Goal: Task Accomplishment & Management: Manage account settings

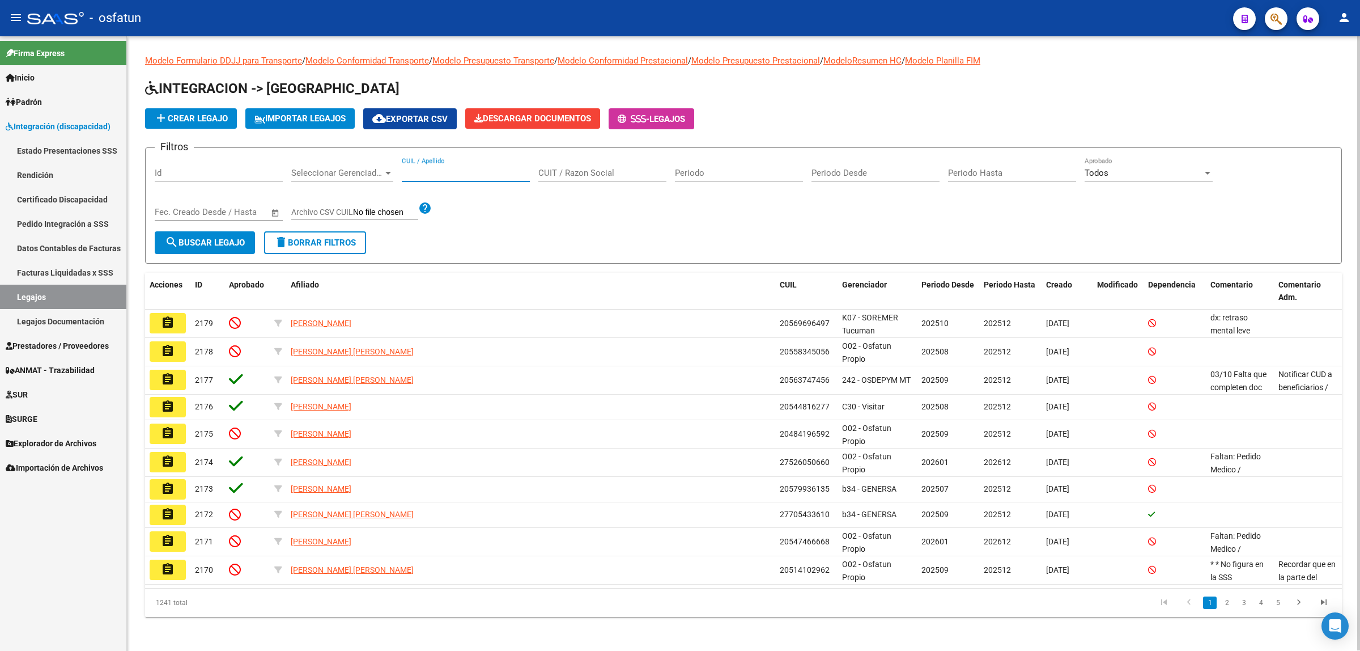
click at [456, 168] on input "CUIL / Apellido" at bounding box center [466, 173] width 128 height 10
paste input "[PERSON_NAME]"
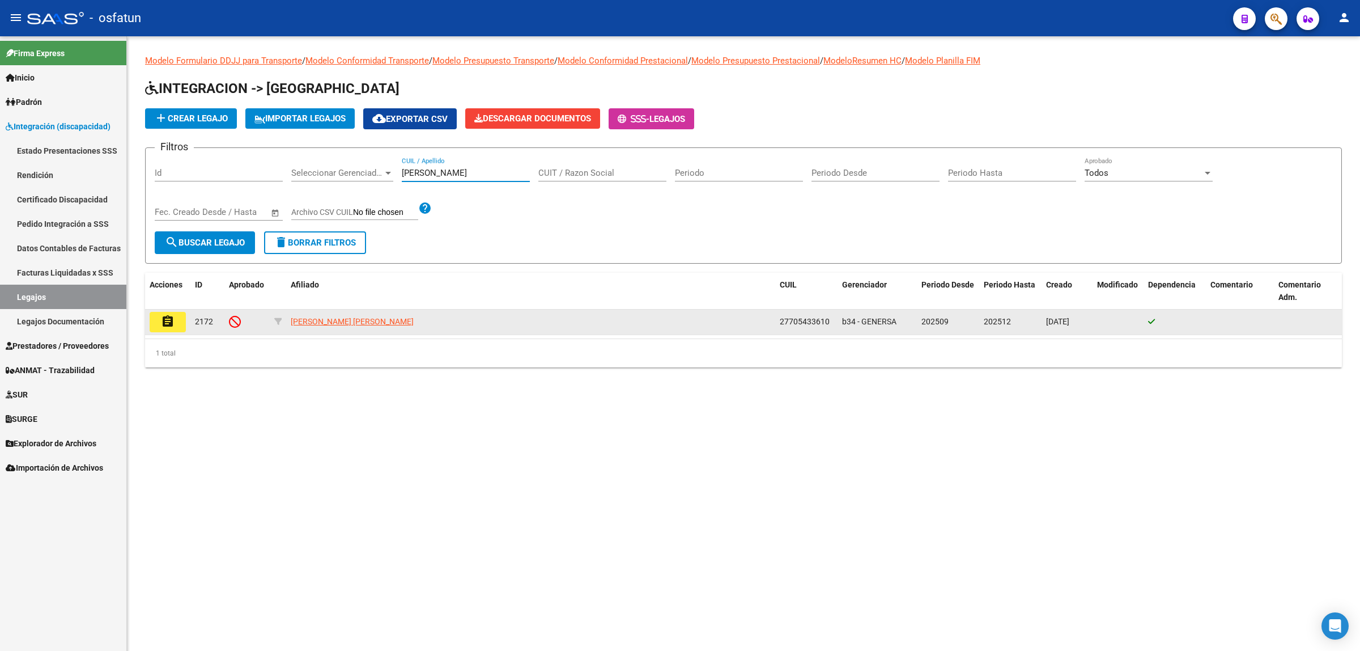
type input "[PERSON_NAME]"
click at [174, 323] on mat-icon "assignment" at bounding box center [168, 322] width 14 height 14
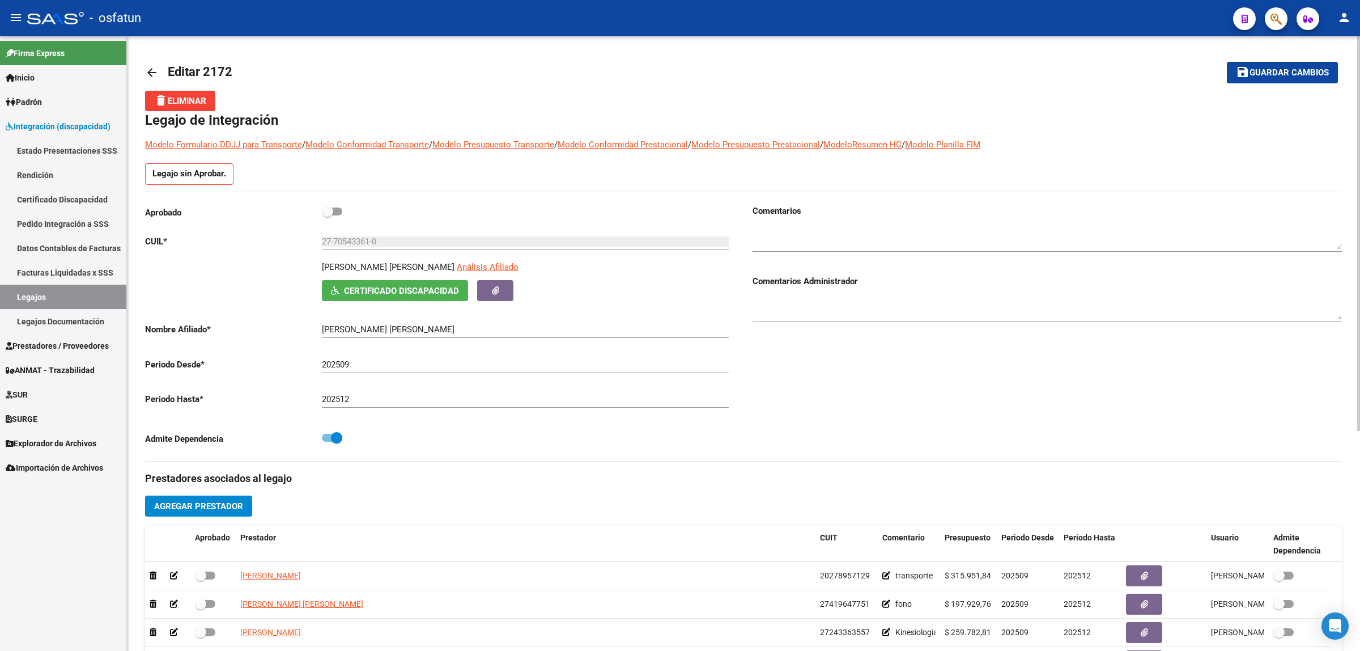
click at [338, 213] on span at bounding box center [332, 211] width 20 height 8
click at [328, 215] on input "checkbox" at bounding box center [327, 215] width 1 height 1
checkbox input "true"
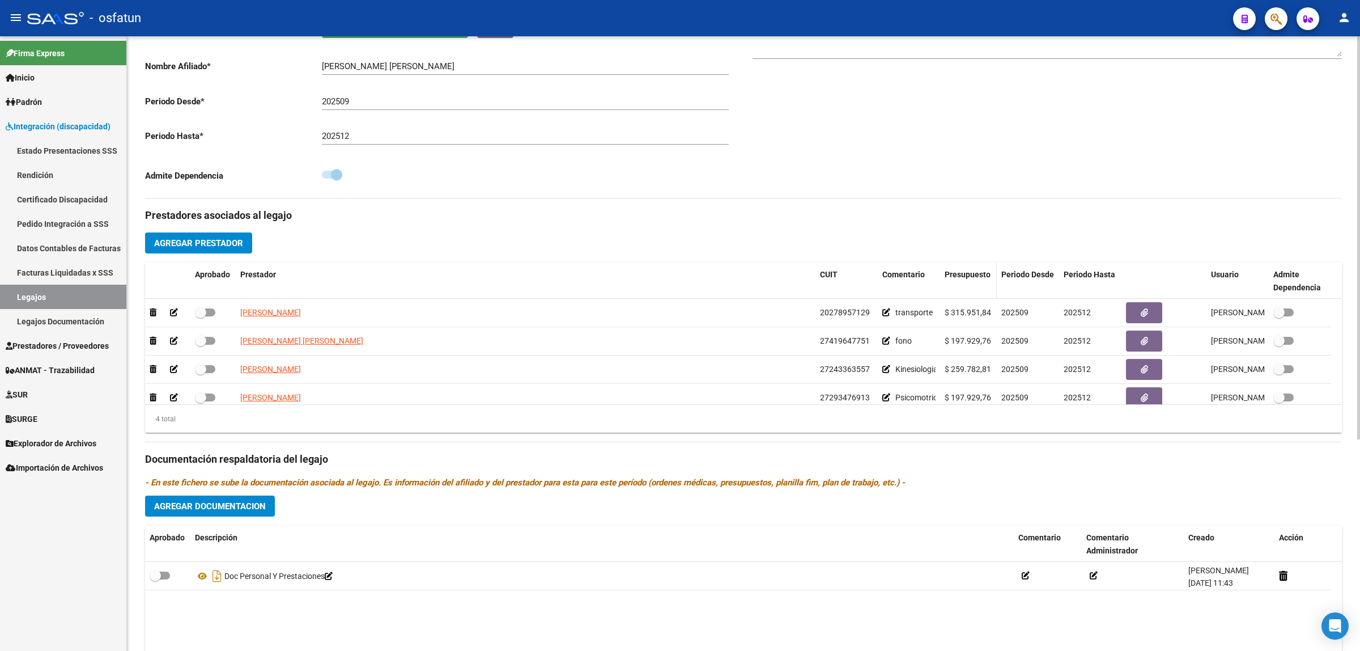
scroll to position [323, 0]
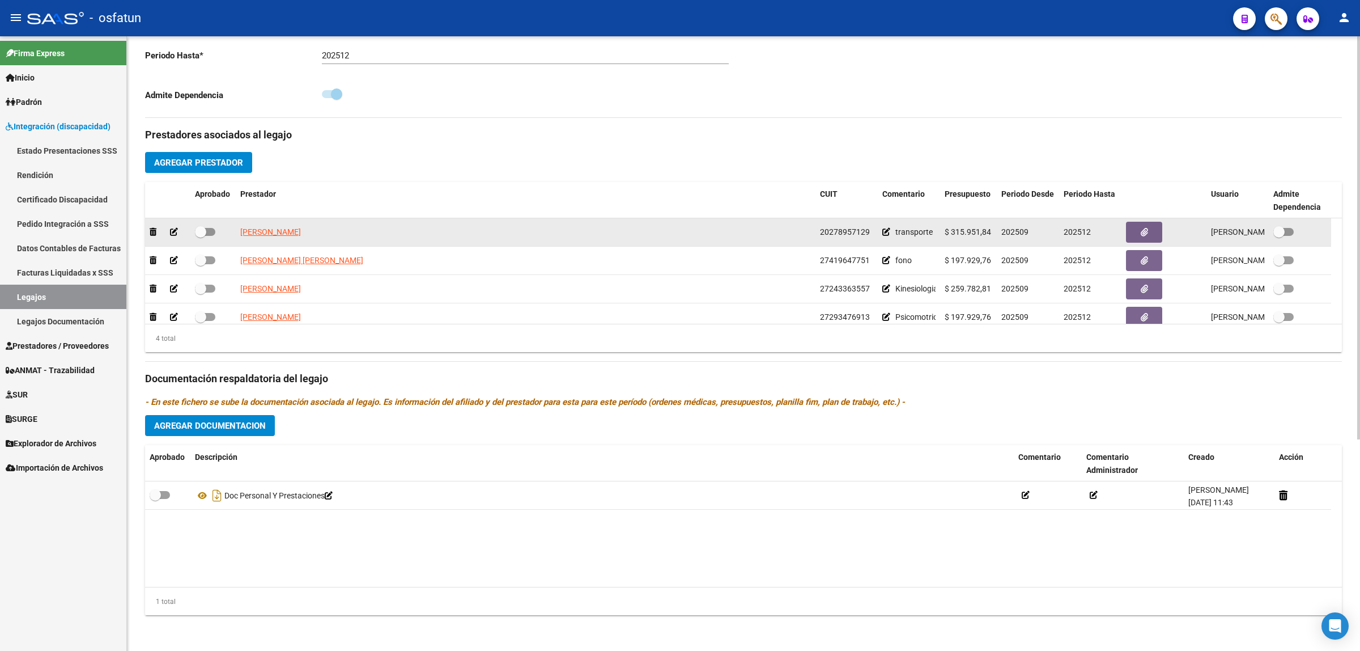
click at [205, 233] on span at bounding box center [200, 231] width 11 height 11
click at [201, 236] on input "checkbox" at bounding box center [200, 236] width 1 height 1
checkbox input "true"
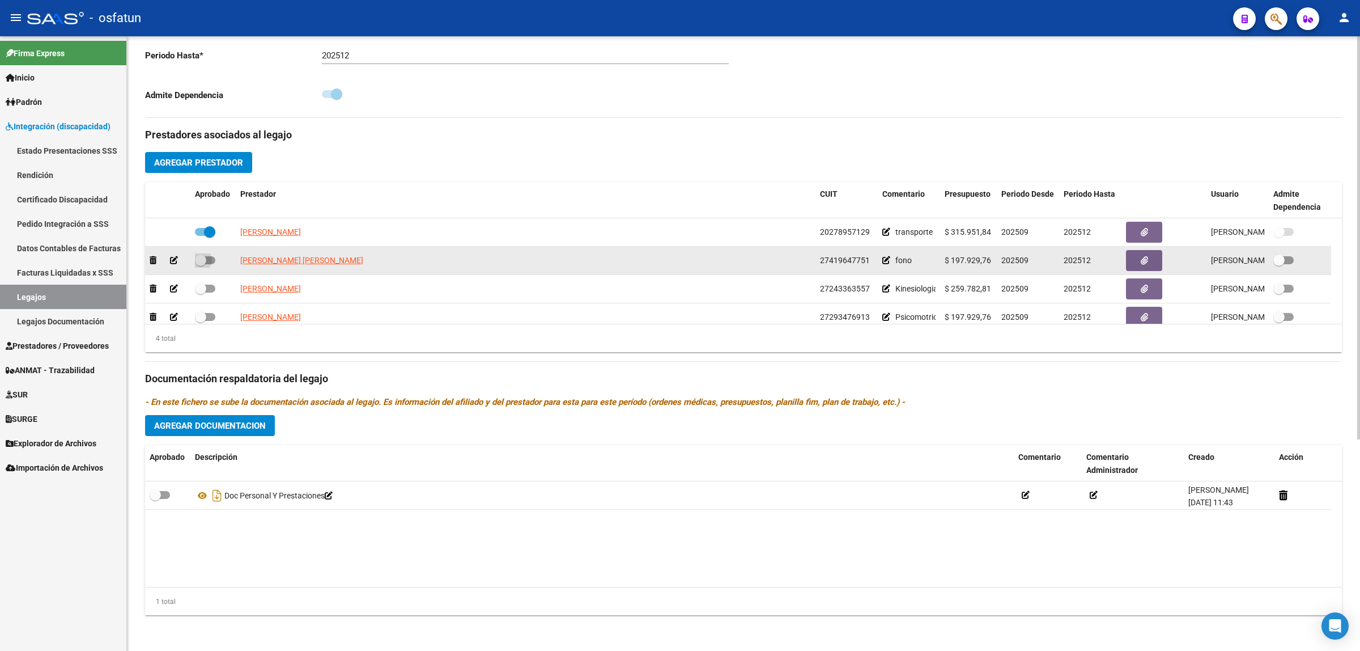
click at [207, 261] on span at bounding box center [205, 260] width 20 height 8
click at [201, 264] on input "checkbox" at bounding box center [200, 264] width 1 height 1
checkbox input "true"
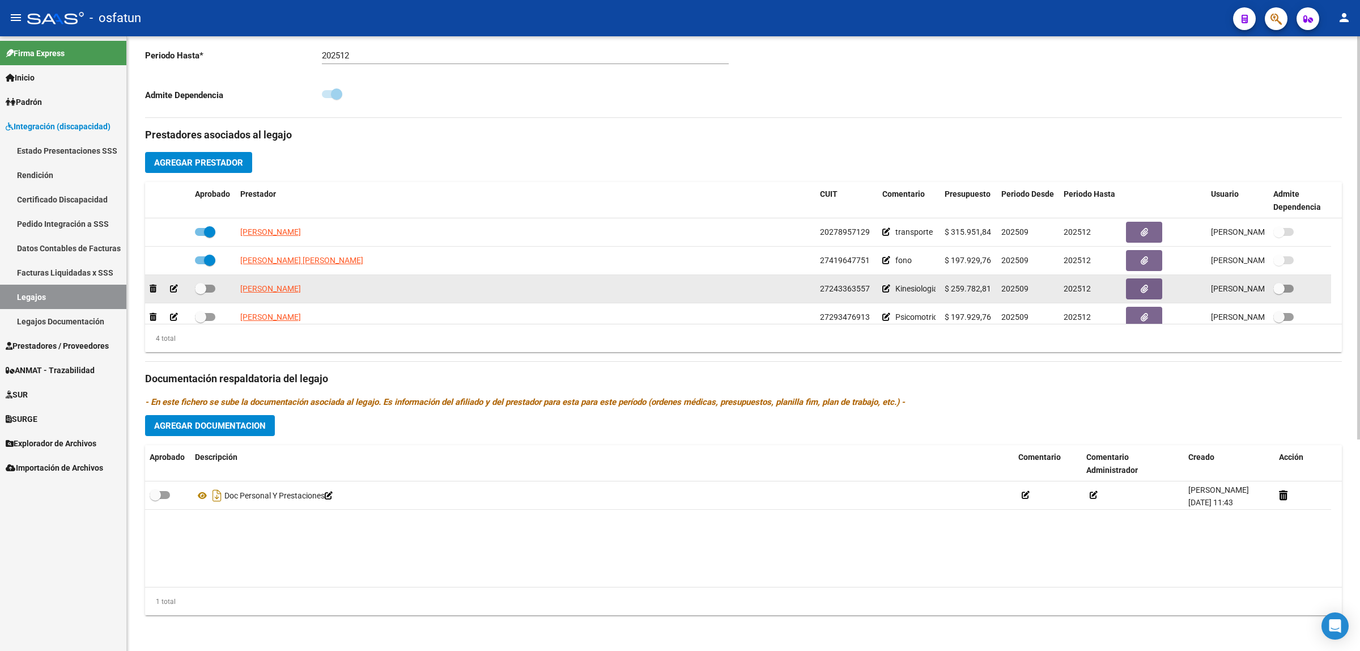
click at [214, 288] on span at bounding box center [205, 289] width 20 height 8
click at [201, 292] on input "checkbox" at bounding box center [200, 292] width 1 height 1
checkbox input "true"
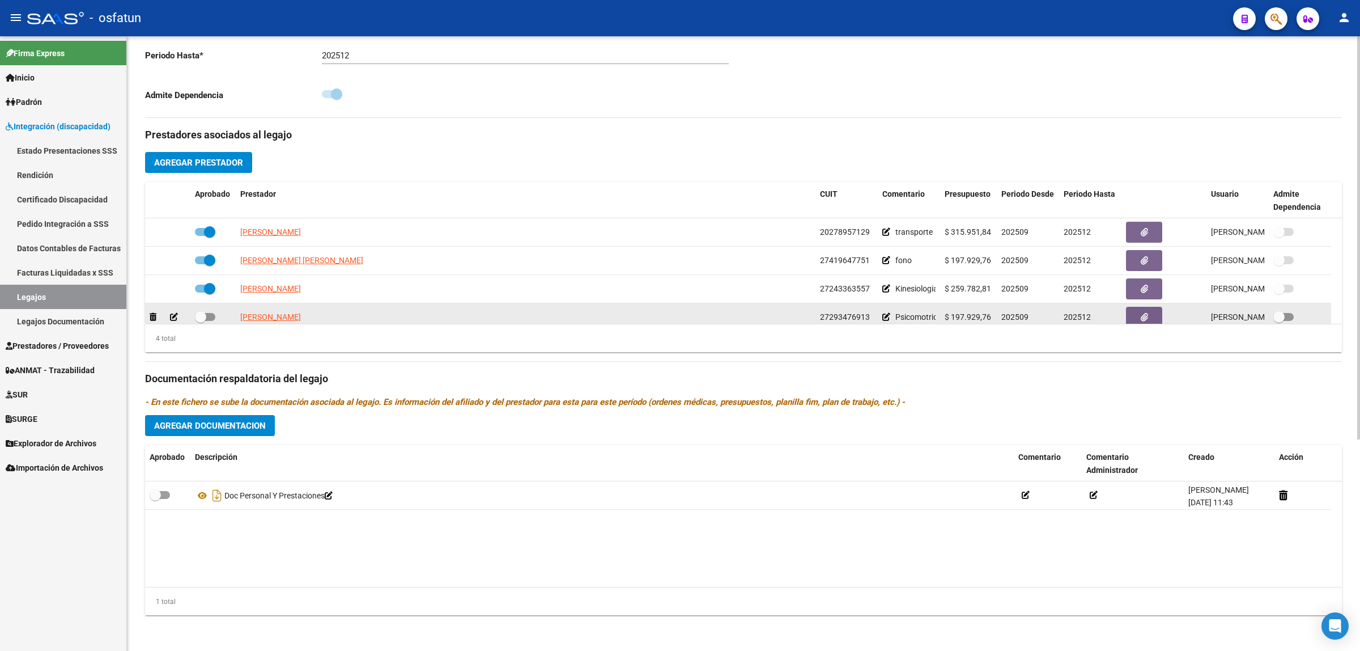
click at [213, 310] on label at bounding box center [205, 317] width 20 height 14
click at [201, 321] on input "checkbox" at bounding box center [200, 321] width 1 height 1
checkbox input "true"
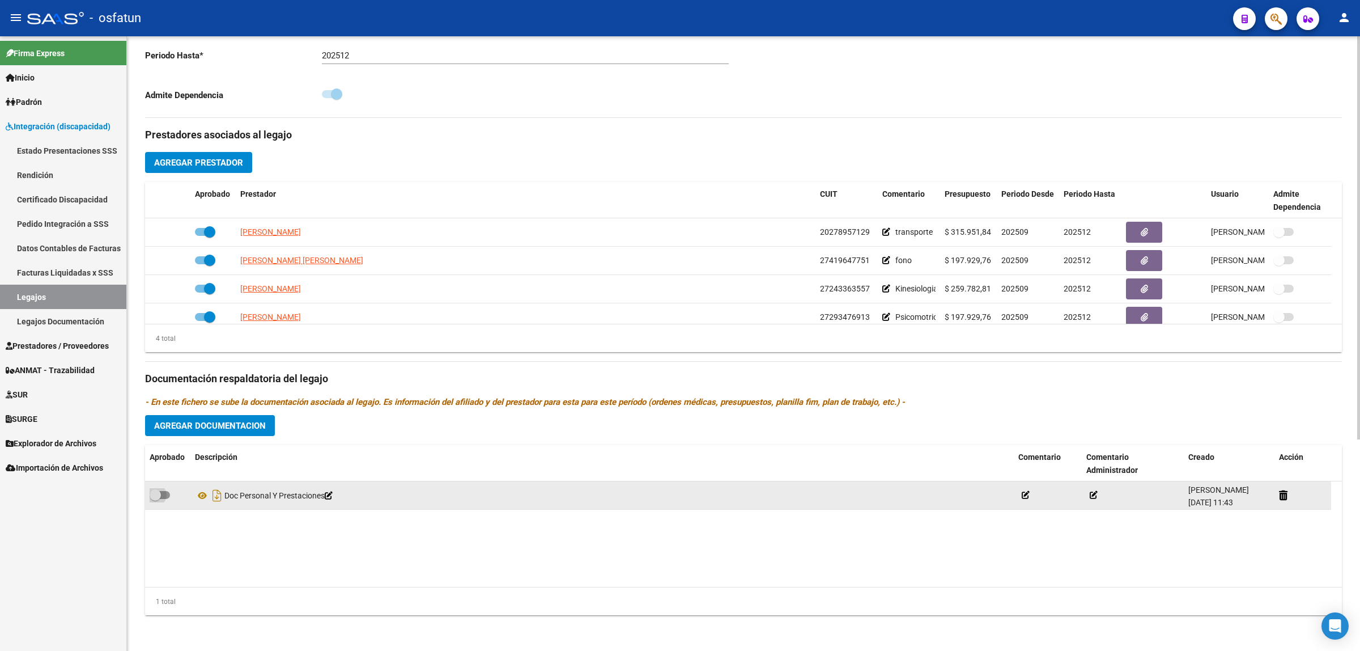
click at [165, 494] on span at bounding box center [160, 495] width 20 height 8
click at [155, 499] on input "checkbox" at bounding box center [155, 499] width 1 height 1
checkbox input "true"
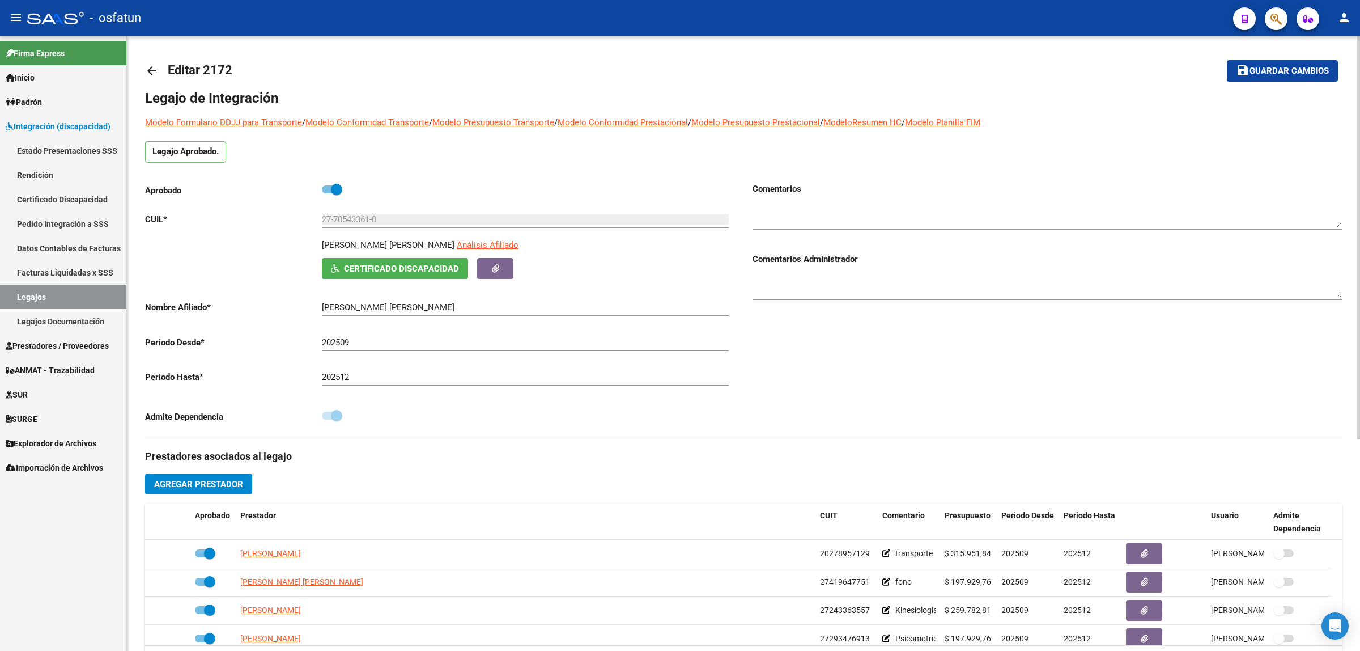
scroll to position [0, 0]
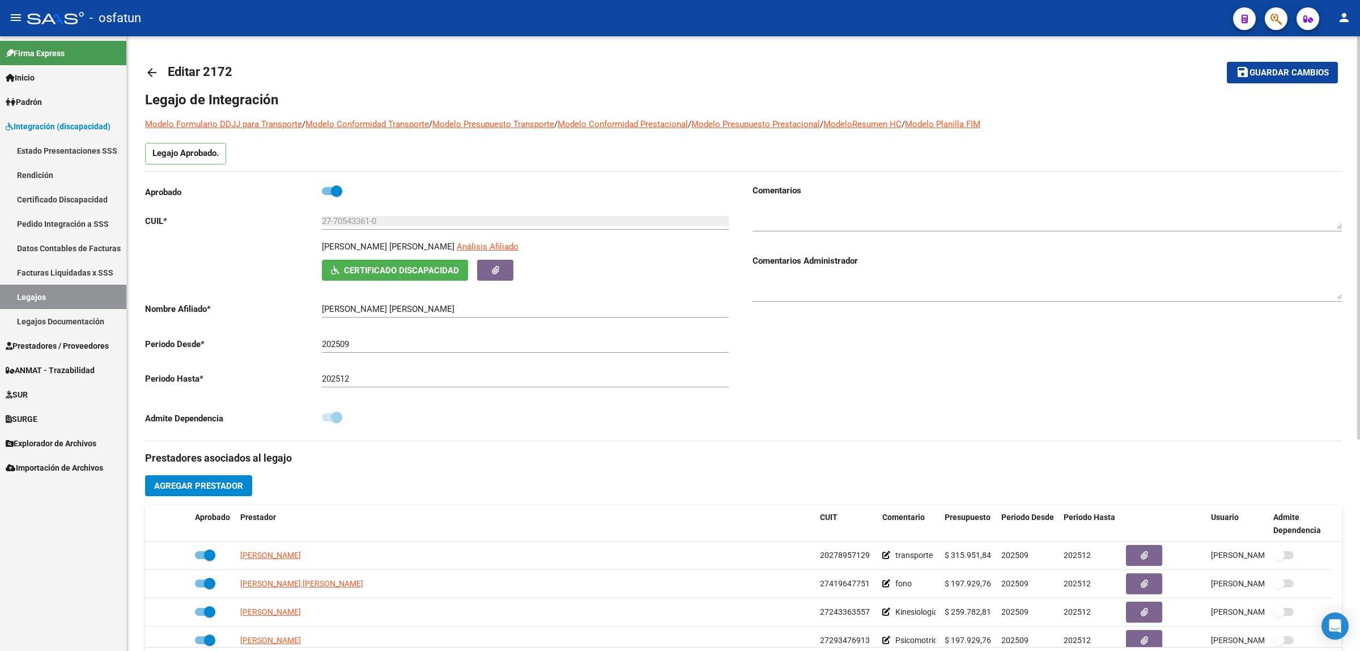
click at [991, 192] on h3 "Comentarios" at bounding box center [1047, 190] width 589 height 12
click at [893, 188] on h3 "Comentarios" at bounding box center [1047, 190] width 589 height 12
drag, startPoint x: 885, startPoint y: 199, endPoint x: 885, endPoint y: 210, distance: 10.8
click at [885, 203] on div at bounding box center [1047, 214] width 589 height 35
type textarea "Auditado por INDESAL"
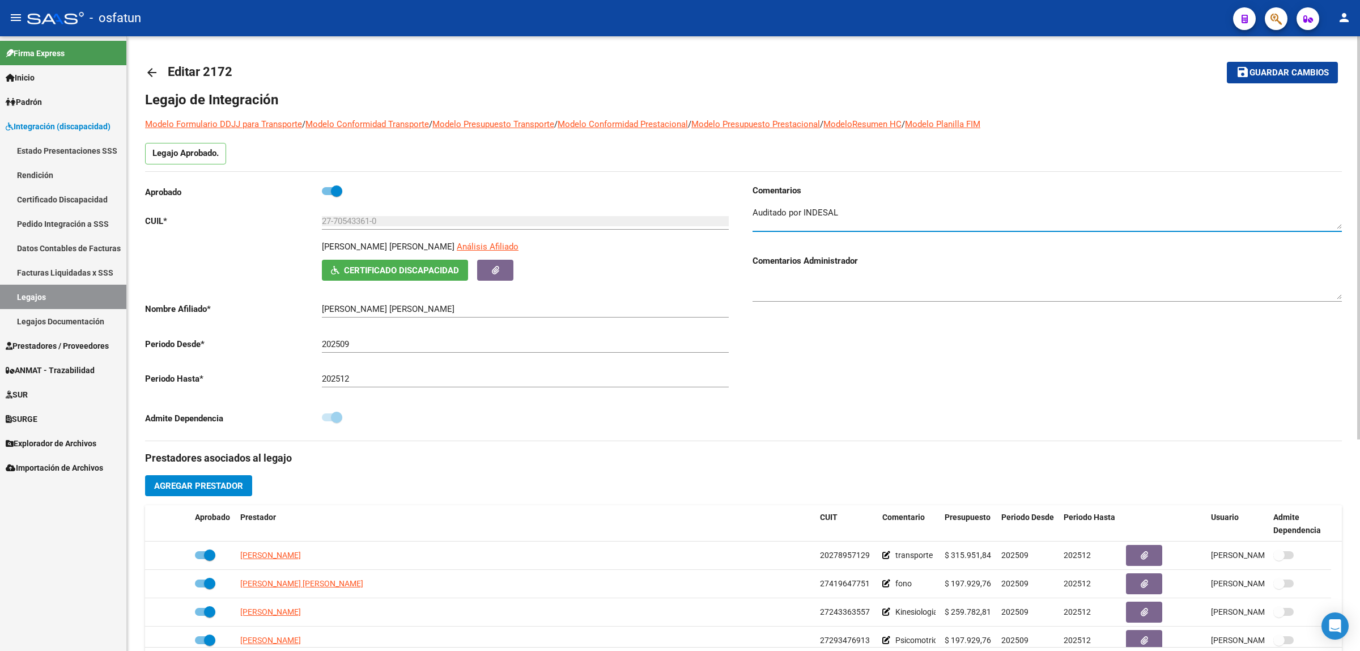
drag, startPoint x: 325, startPoint y: 190, endPoint x: 324, endPoint y: 231, distance: 40.8
click at [325, 190] on span at bounding box center [332, 191] width 20 height 8
click at [327, 195] on input "checkbox" at bounding box center [327, 195] width 1 height 1
checkbox input "false"
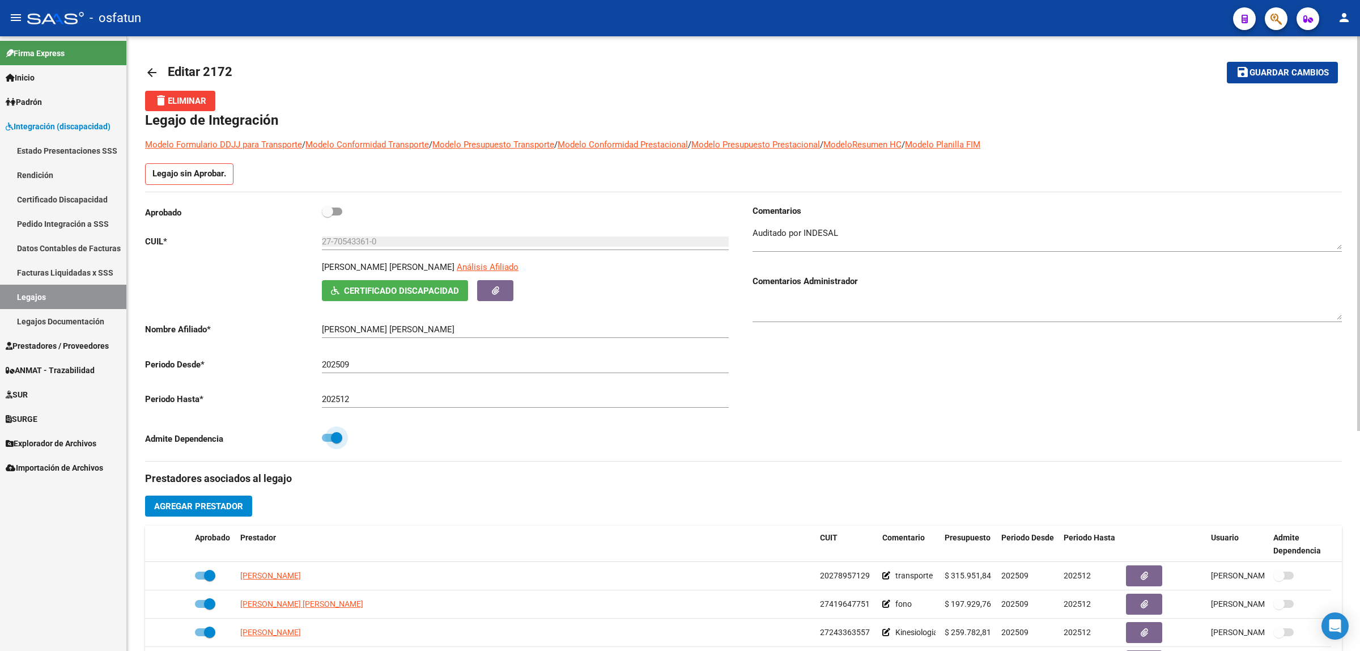
click at [326, 440] on span at bounding box center [332, 438] width 20 height 8
click at [327, 442] on input "checkbox" at bounding box center [327, 442] width 1 height 1
checkbox input "false"
click at [341, 209] on span at bounding box center [332, 211] width 20 height 8
click at [328, 215] on input "checkbox" at bounding box center [327, 215] width 1 height 1
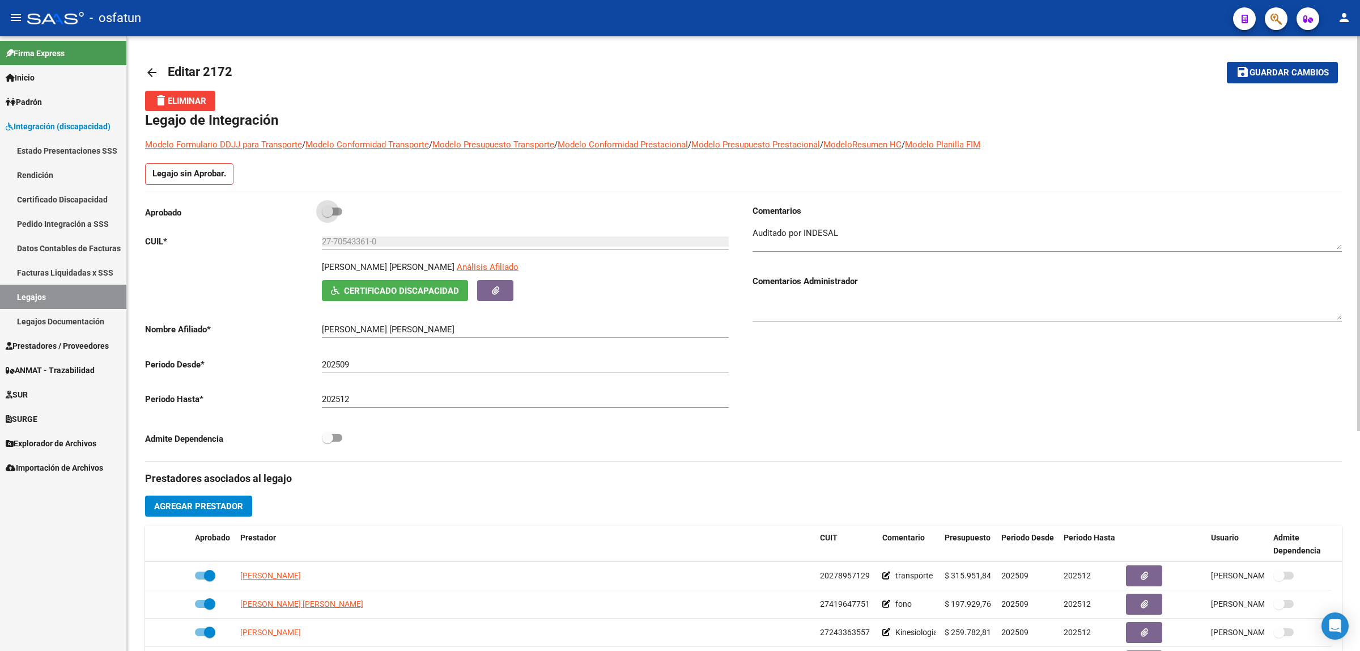
checkbox input "true"
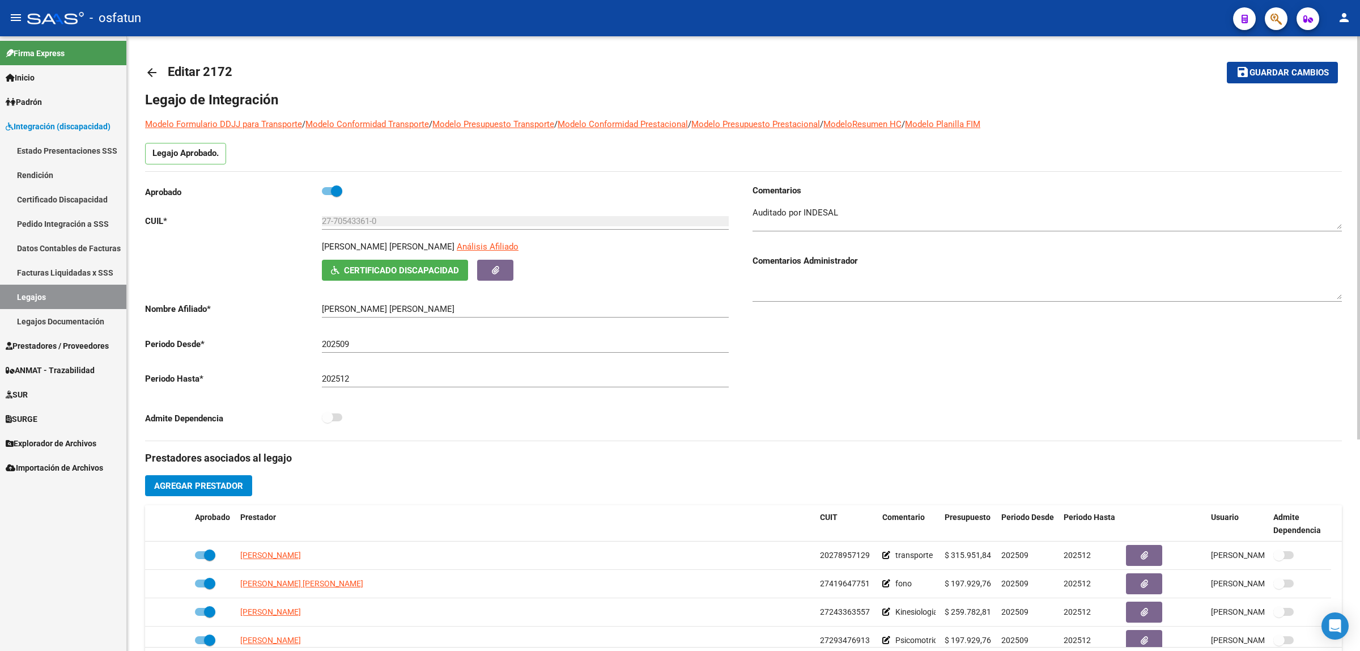
click at [1272, 68] on span "Guardar cambios" at bounding box center [1289, 73] width 79 height 10
click at [1272, 68] on span "Guardar cambios" at bounding box center [1274, 73] width 79 height 10
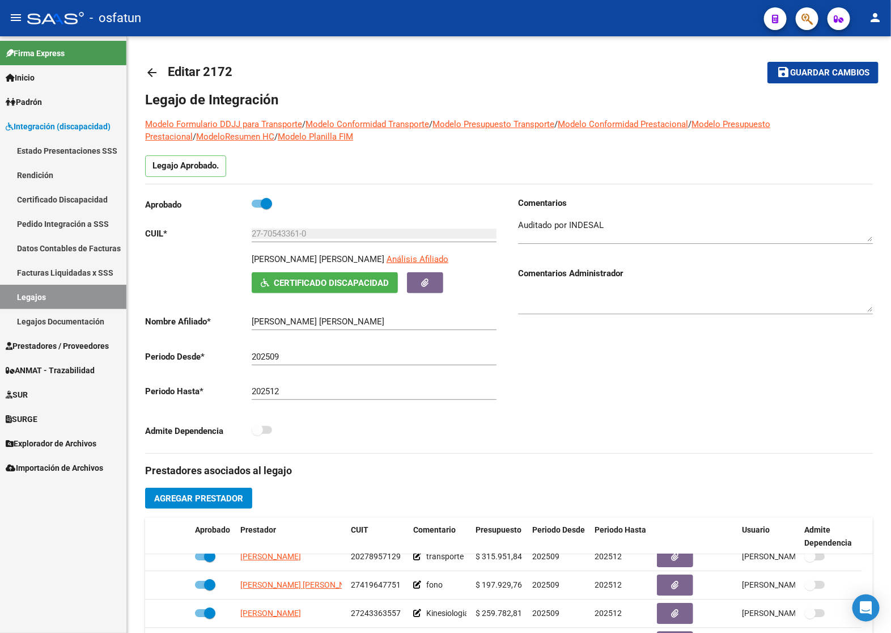
click at [68, 287] on link "Legajos" at bounding box center [63, 297] width 126 height 24
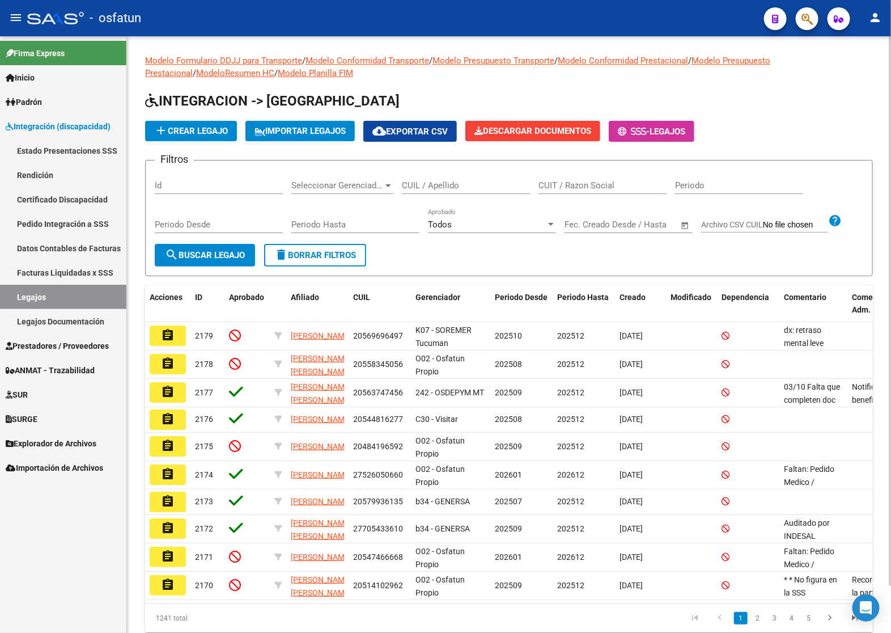
click at [455, 187] on input "CUIL / Apellido" at bounding box center [466, 185] width 128 height 10
paste input "57993613"
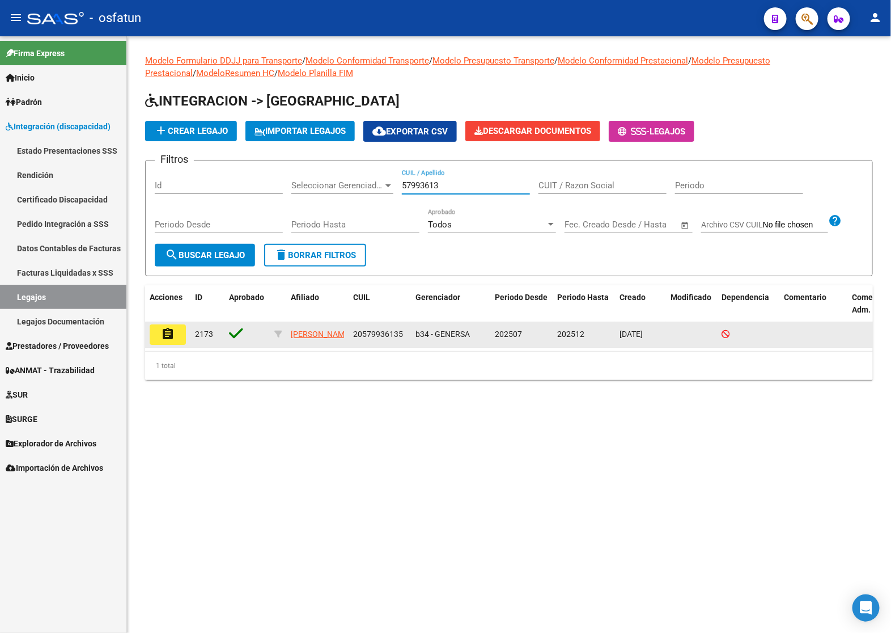
type input "57993613"
click at [173, 329] on mat-icon "assignment" at bounding box center [168, 334] width 14 height 14
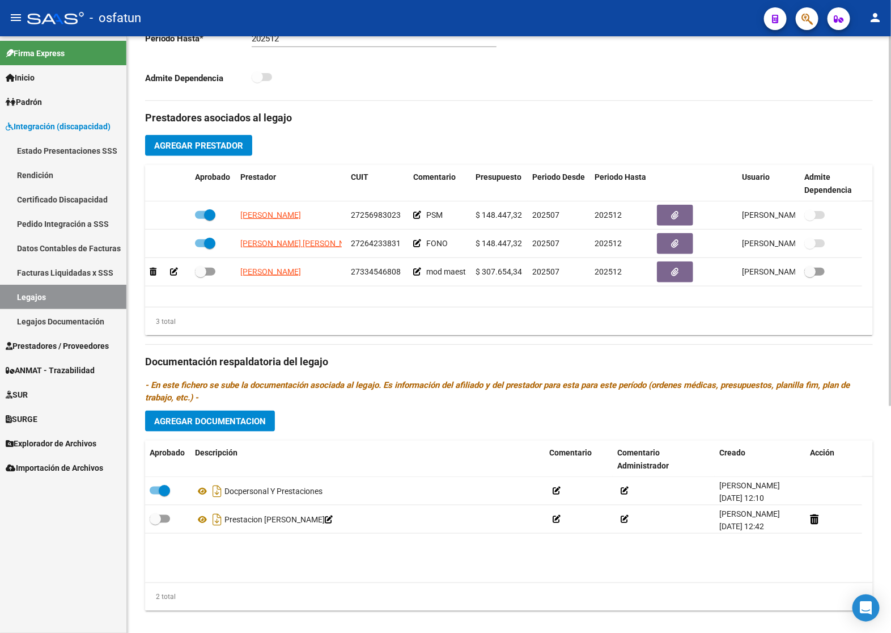
scroll to position [366, 0]
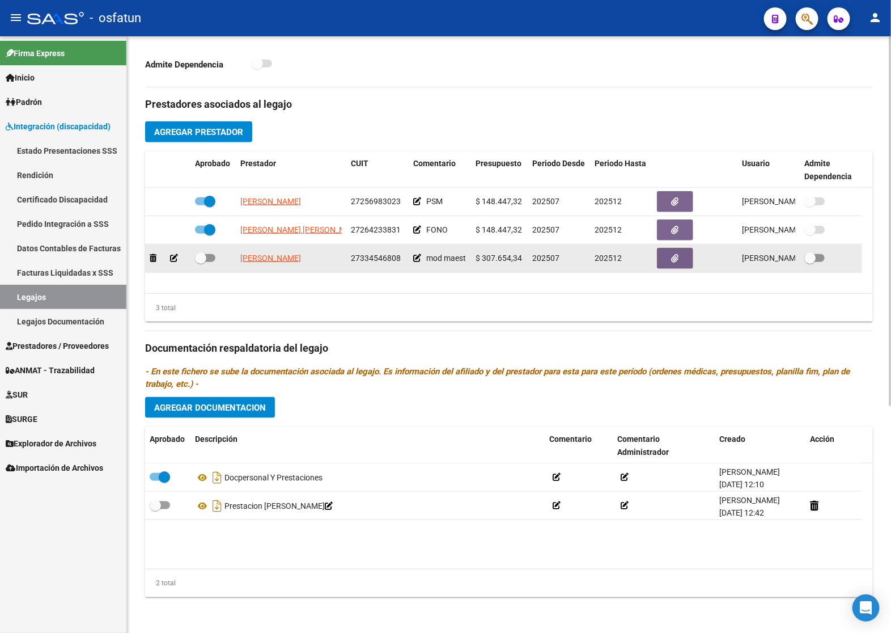
click at [211, 260] on span at bounding box center [205, 258] width 20 height 8
click at [201, 262] on input "checkbox" at bounding box center [200, 262] width 1 height 1
checkbox input "true"
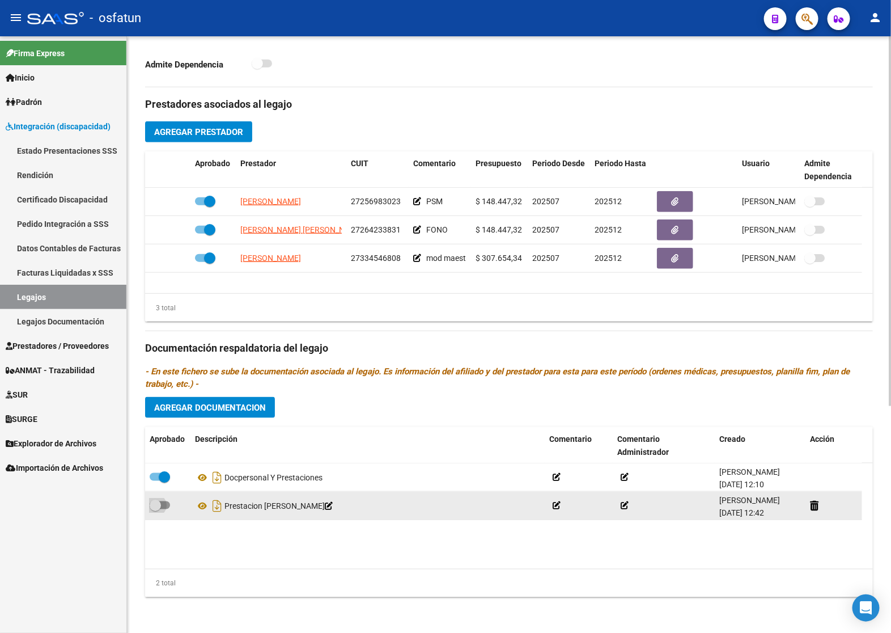
click at [163, 503] on span at bounding box center [160, 505] width 20 height 8
click at [155, 509] on input "checkbox" at bounding box center [155, 509] width 1 height 1
checkbox input "true"
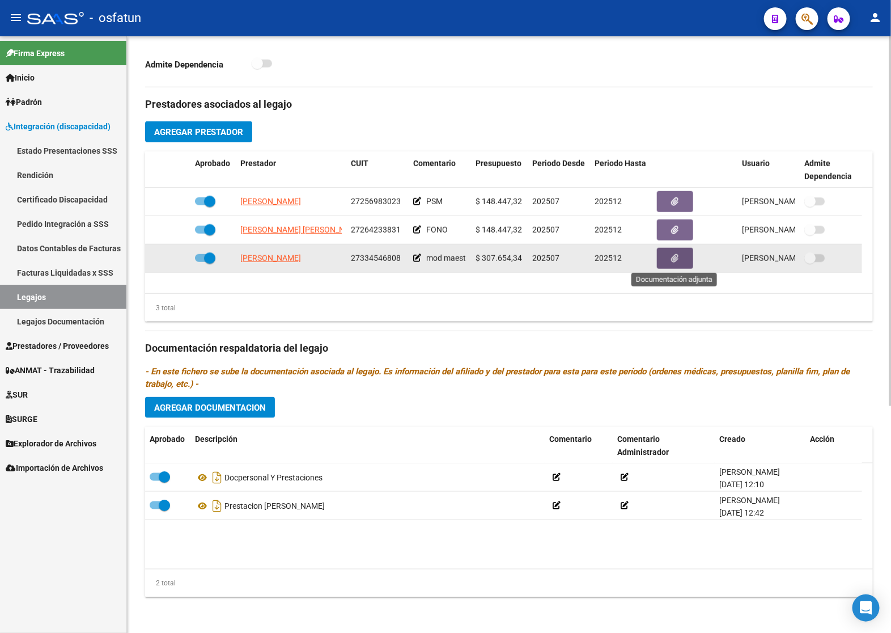
click at [675, 262] on button "button" at bounding box center [675, 258] width 36 height 21
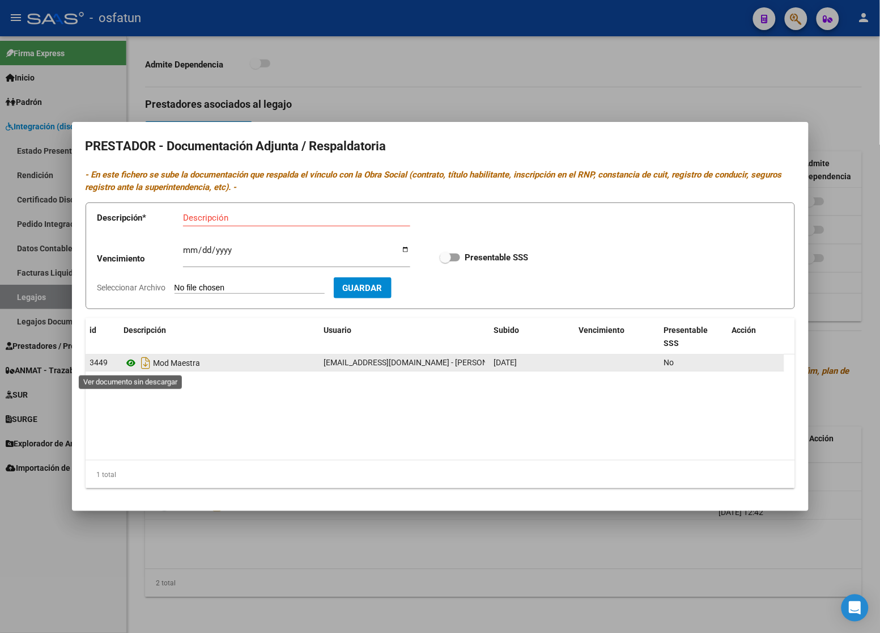
click at [133, 363] on icon at bounding box center [131, 363] width 15 height 14
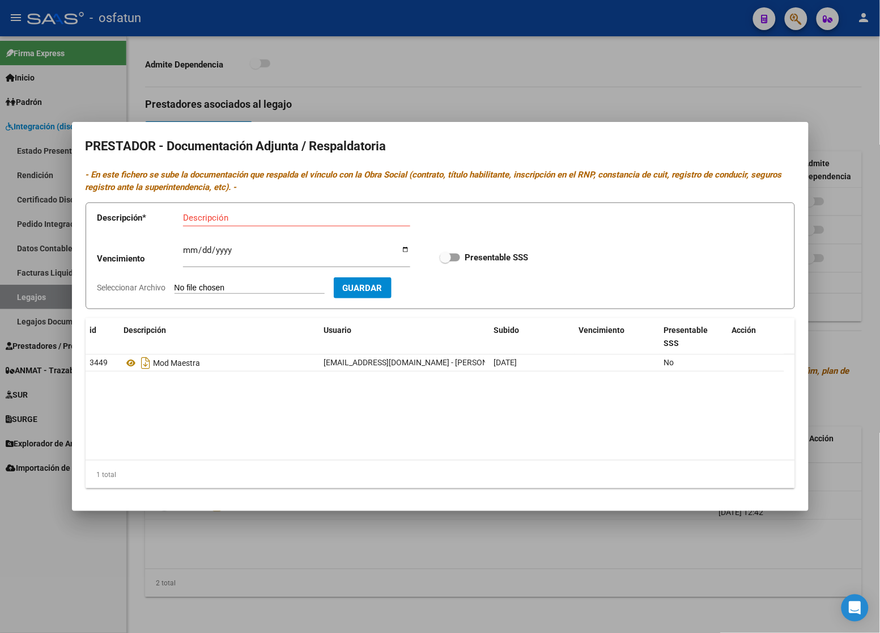
click at [377, 537] on div at bounding box center [440, 316] width 880 height 633
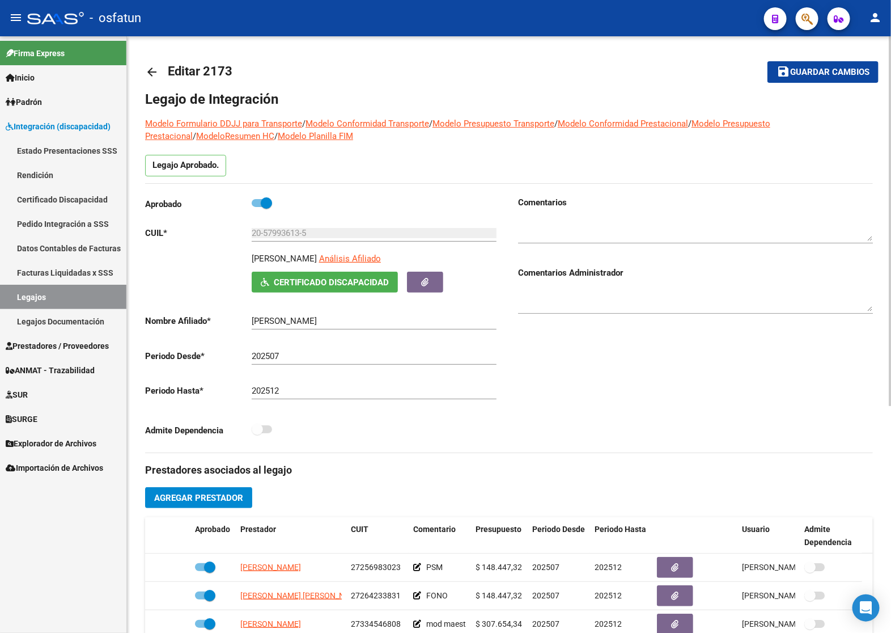
scroll to position [0, 0]
click at [811, 68] on span "Guardar cambios" at bounding box center [829, 73] width 79 height 10
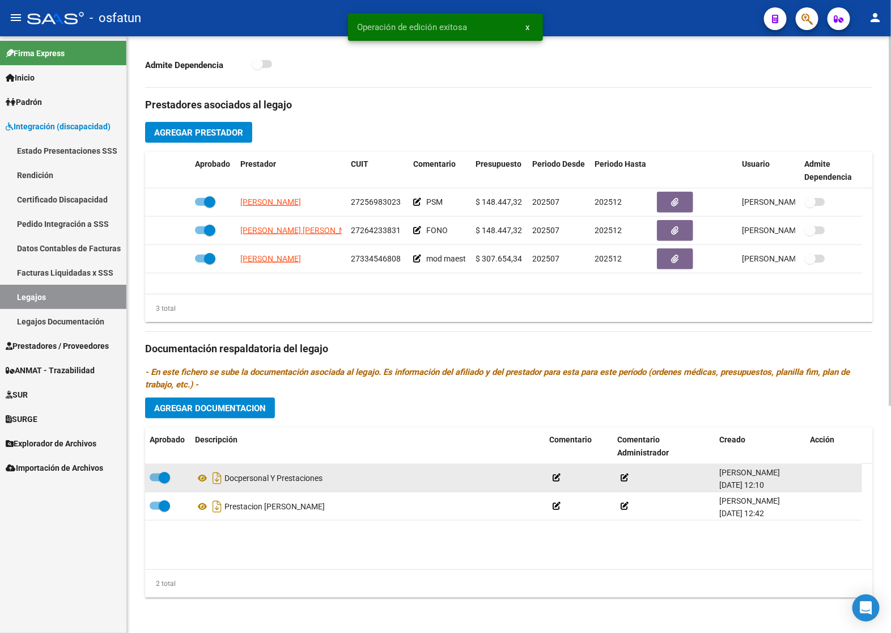
scroll to position [366, 0]
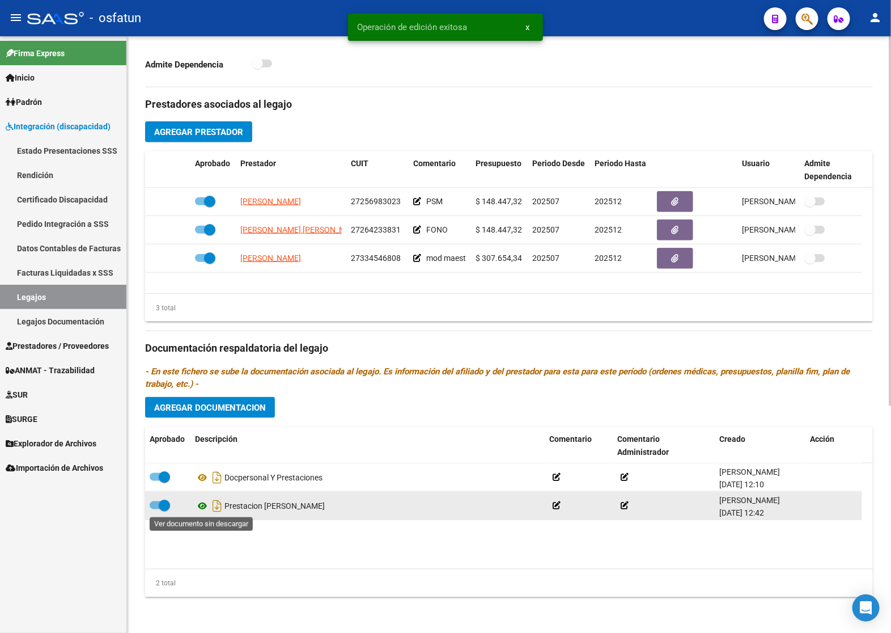
click at [205, 504] on icon at bounding box center [202, 506] width 15 height 14
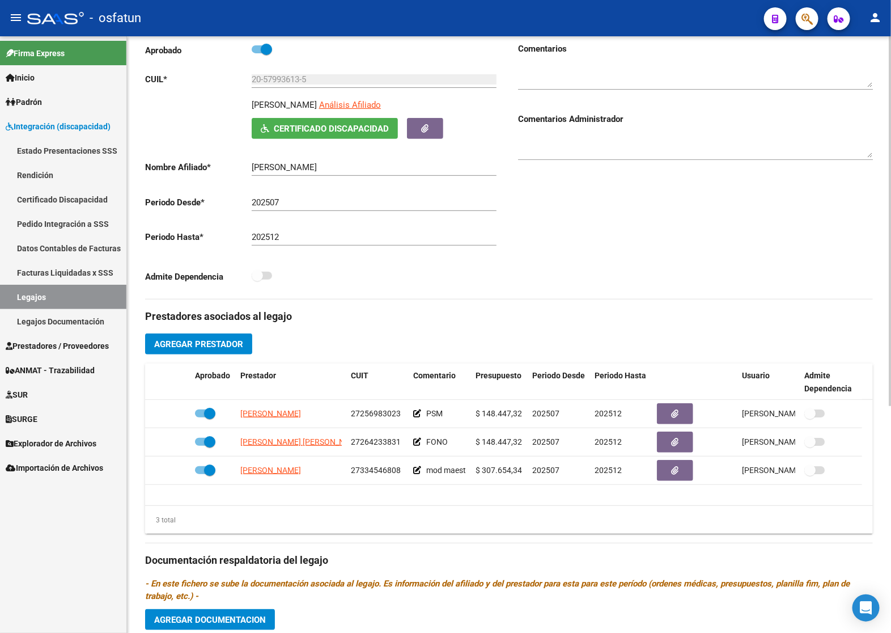
scroll to position [0, 0]
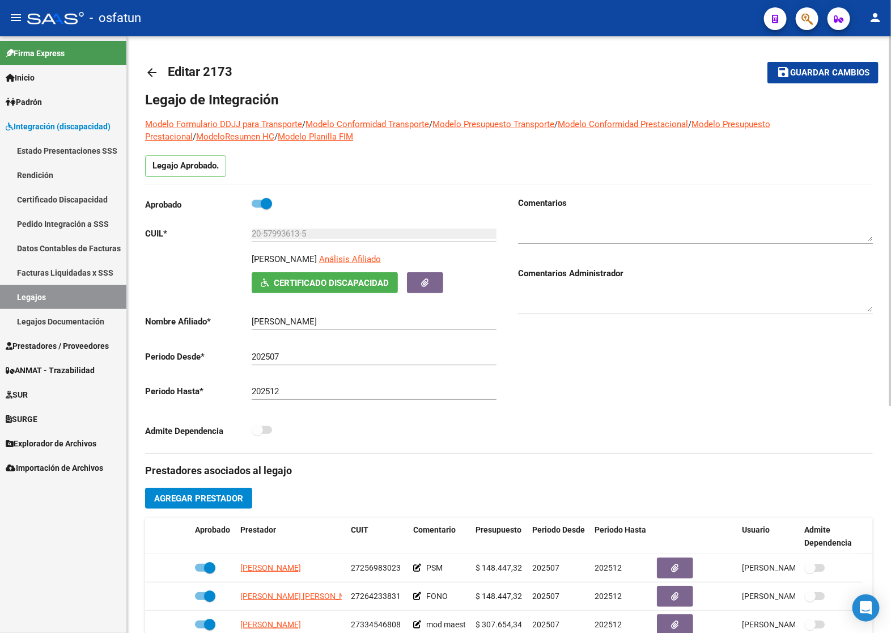
click at [830, 77] on button "save Guardar cambios" at bounding box center [822, 72] width 111 height 21
click at [816, 85] on mat-toolbar-row "save Guardar cambios" at bounding box center [802, 72] width 154 height 36
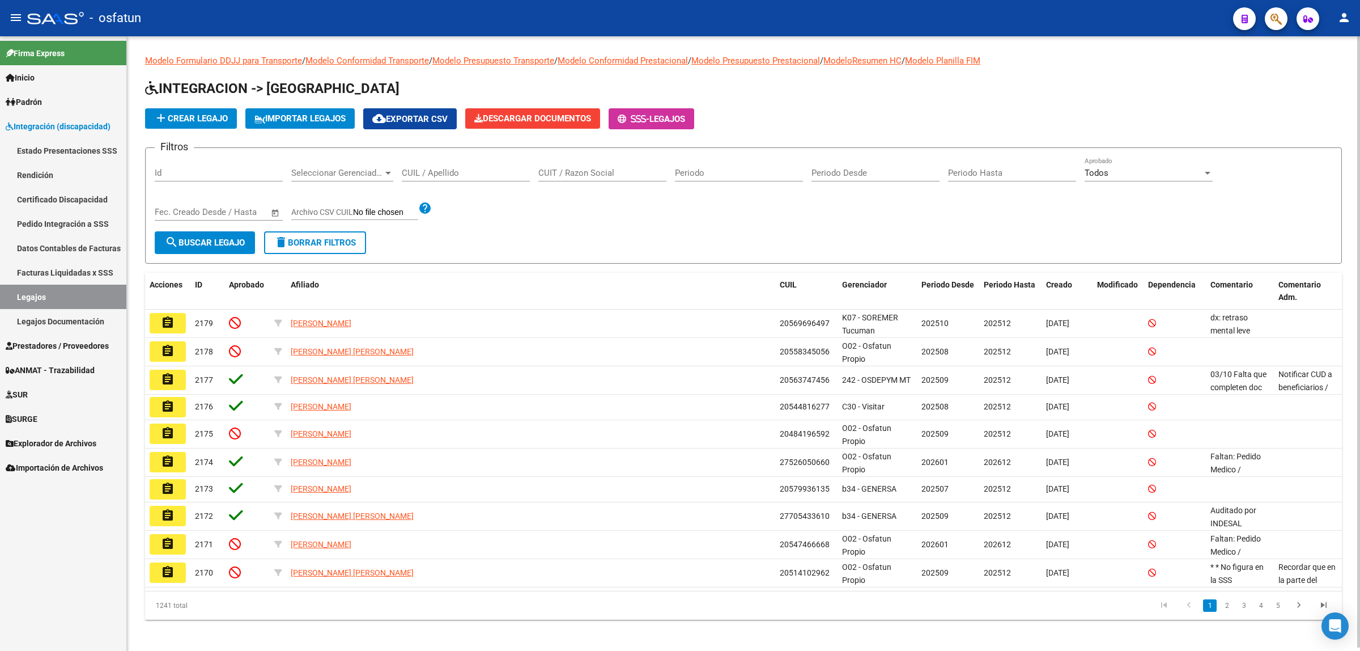
click at [473, 172] on input "CUIL / Apellido" at bounding box center [466, 173] width 128 height 10
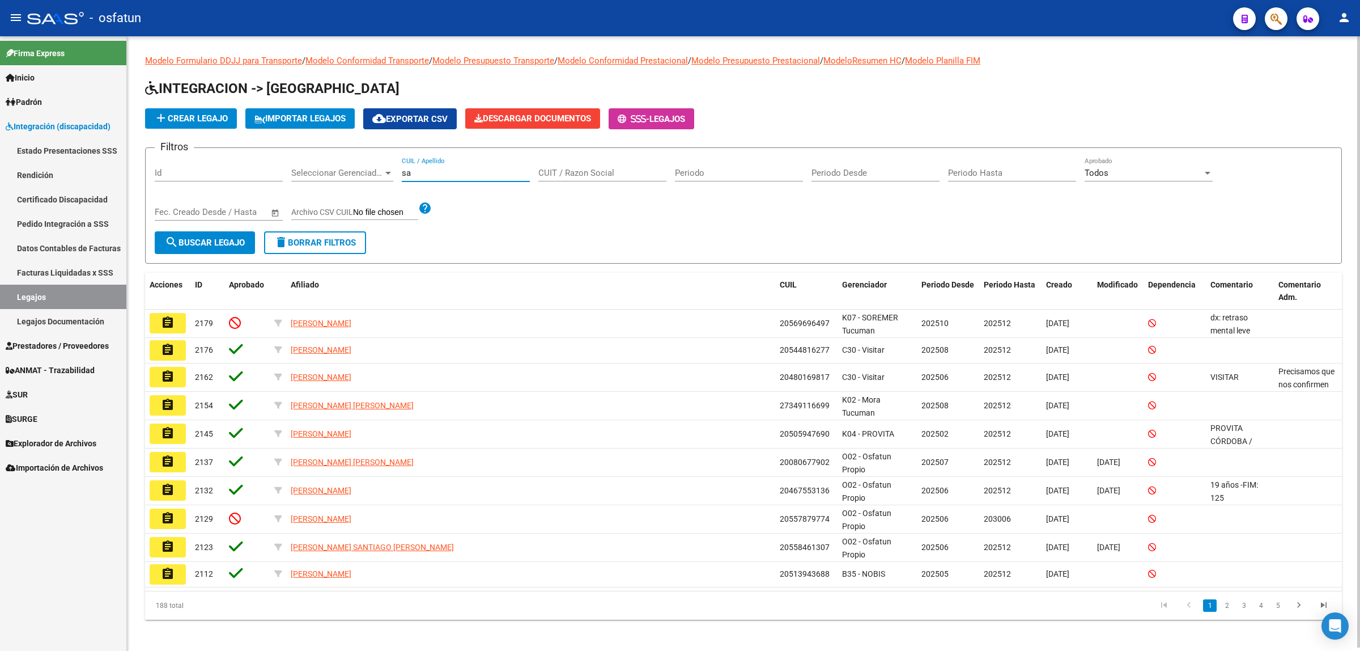
type input "s"
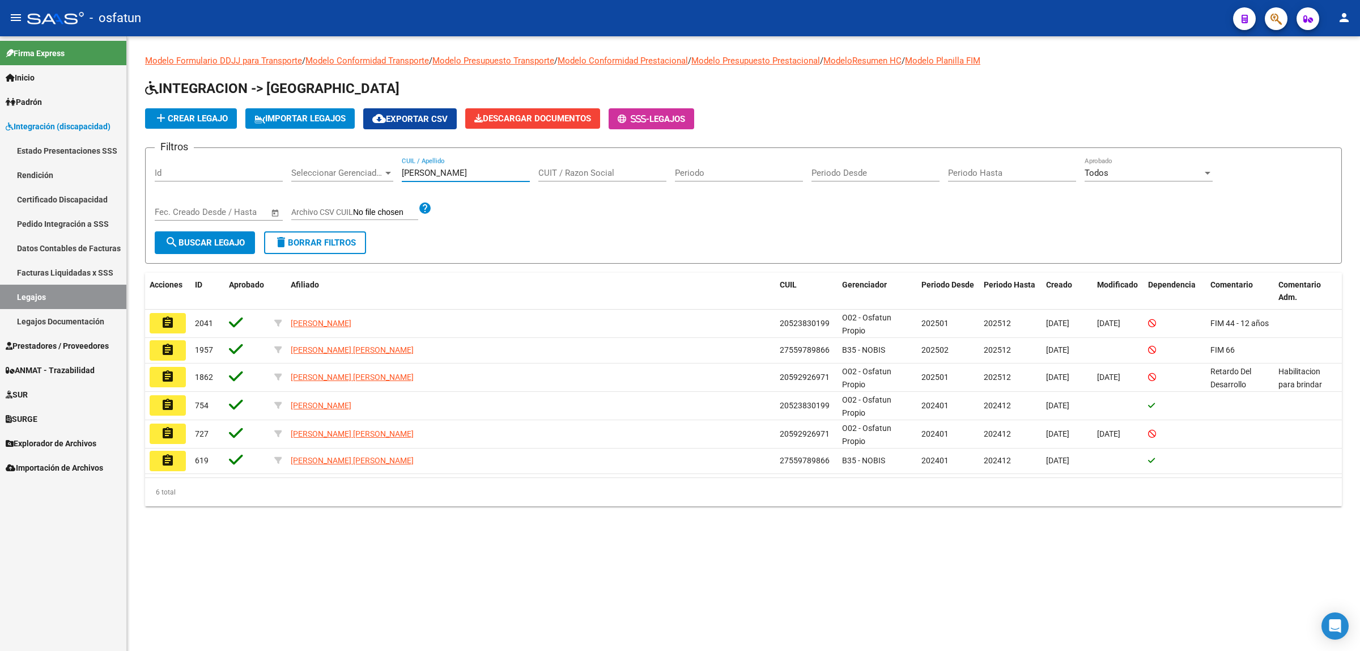
click at [432, 174] on input "reynoso" at bounding box center [466, 173] width 128 height 10
paste input "20592926971"
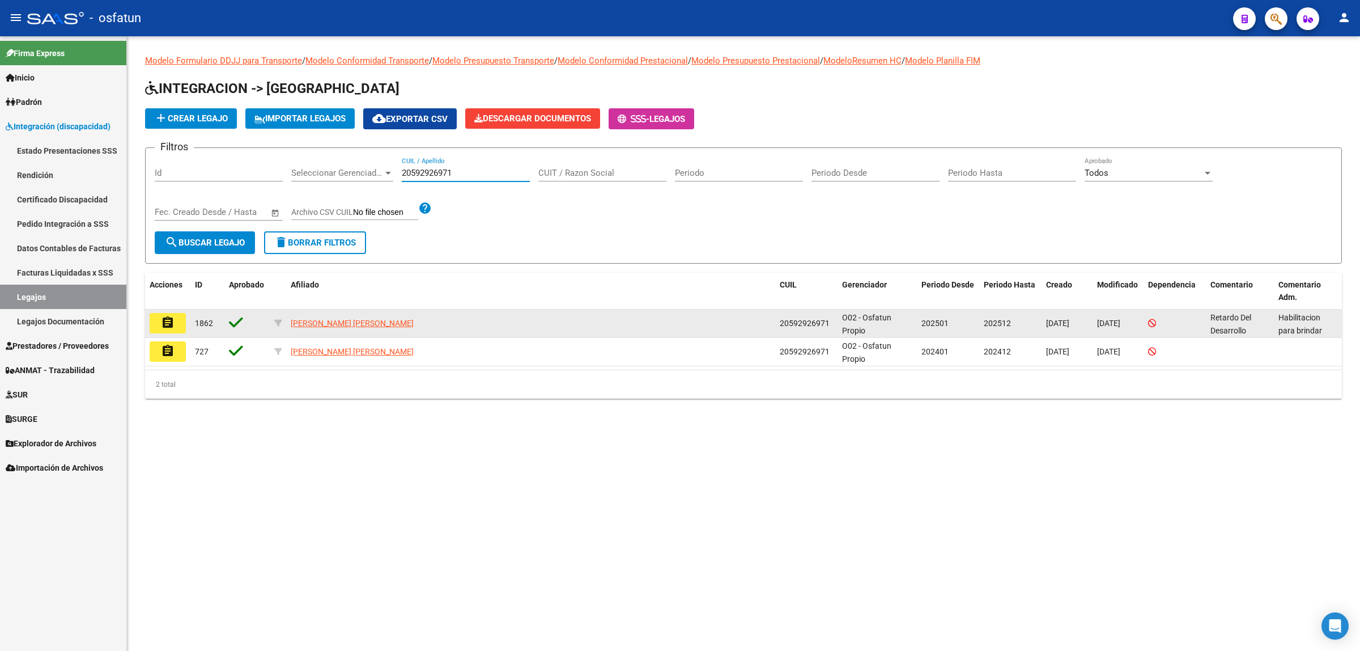
type input "20592926971"
click at [168, 316] on mat-icon "assignment" at bounding box center [168, 323] width 14 height 14
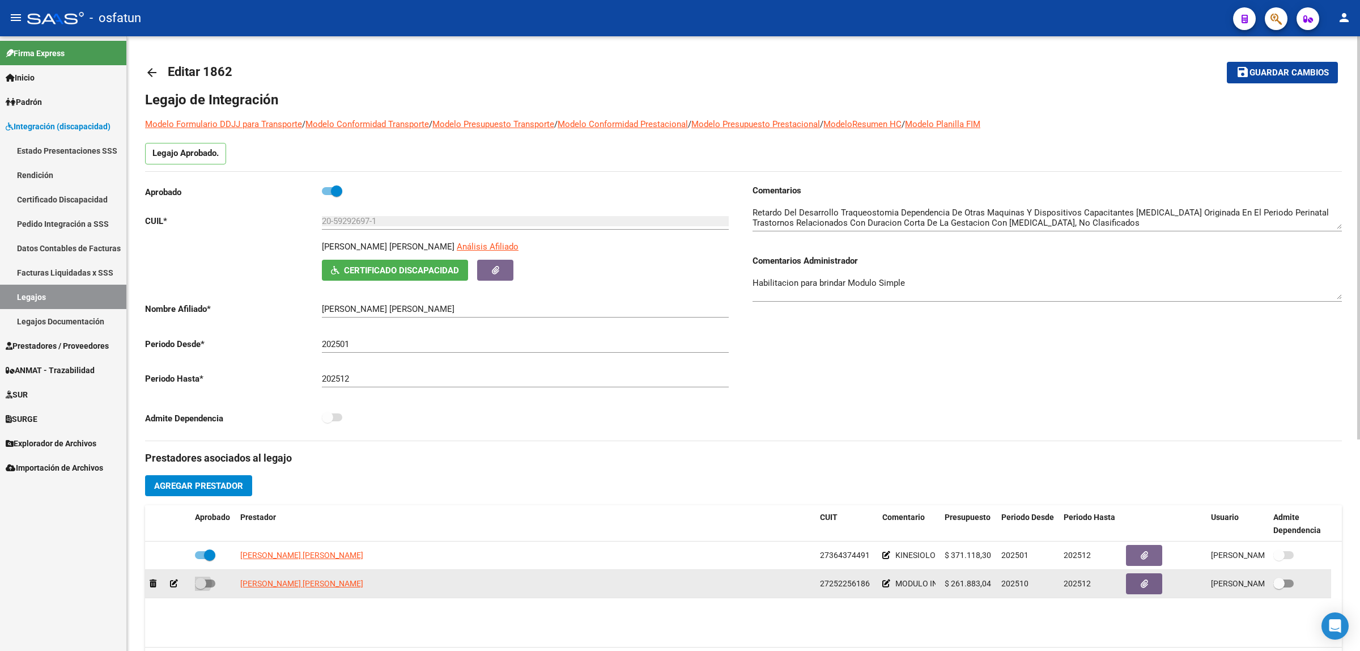
click at [211, 581] on span at bounding box center [205, 583] width 20 height 8
click at [201, 587] on input "checkbox" at bounding box center [200, 587] width 1 height 1
checkbox input "true"
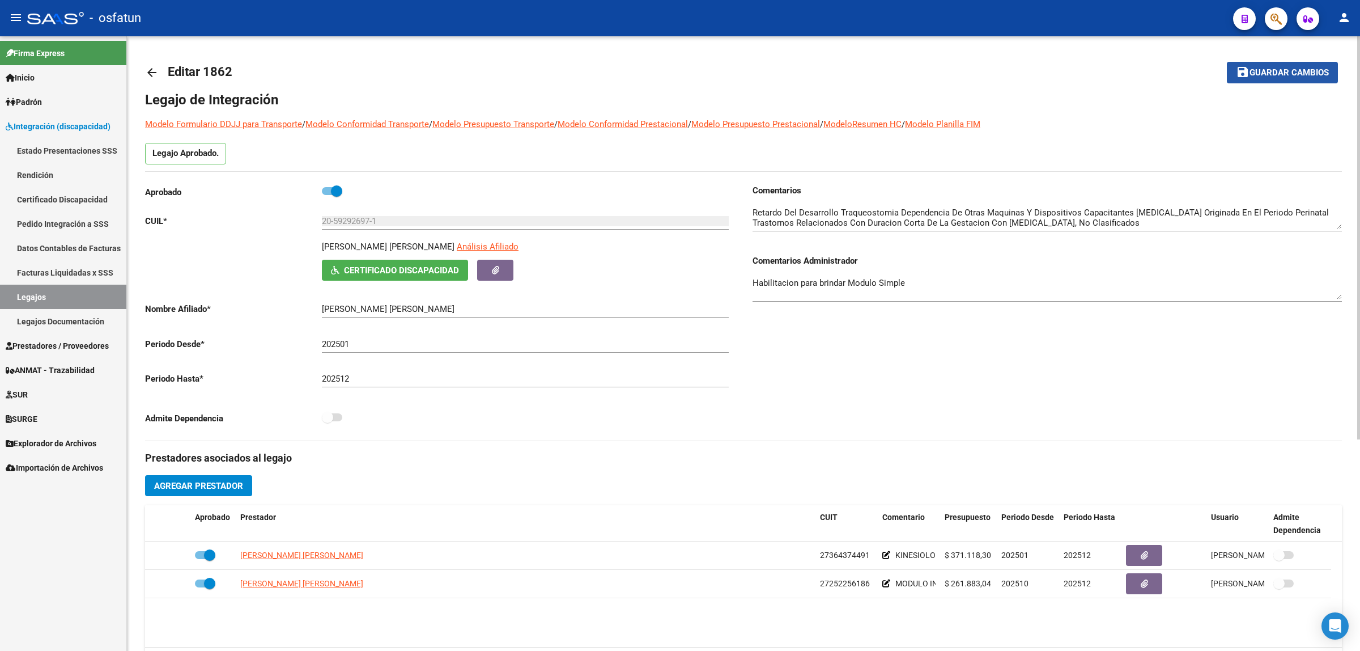
click at [1291, 63] on button "save Guardar cambios" at bounding box center [1282, 72] width 111 height 21
click at [1199, 106] on div "arrow_back Editar 1862 save Guardar cambios Legajo de Integración Modelo Formul…" at bounding box center [743, 500] width 1197 height 893
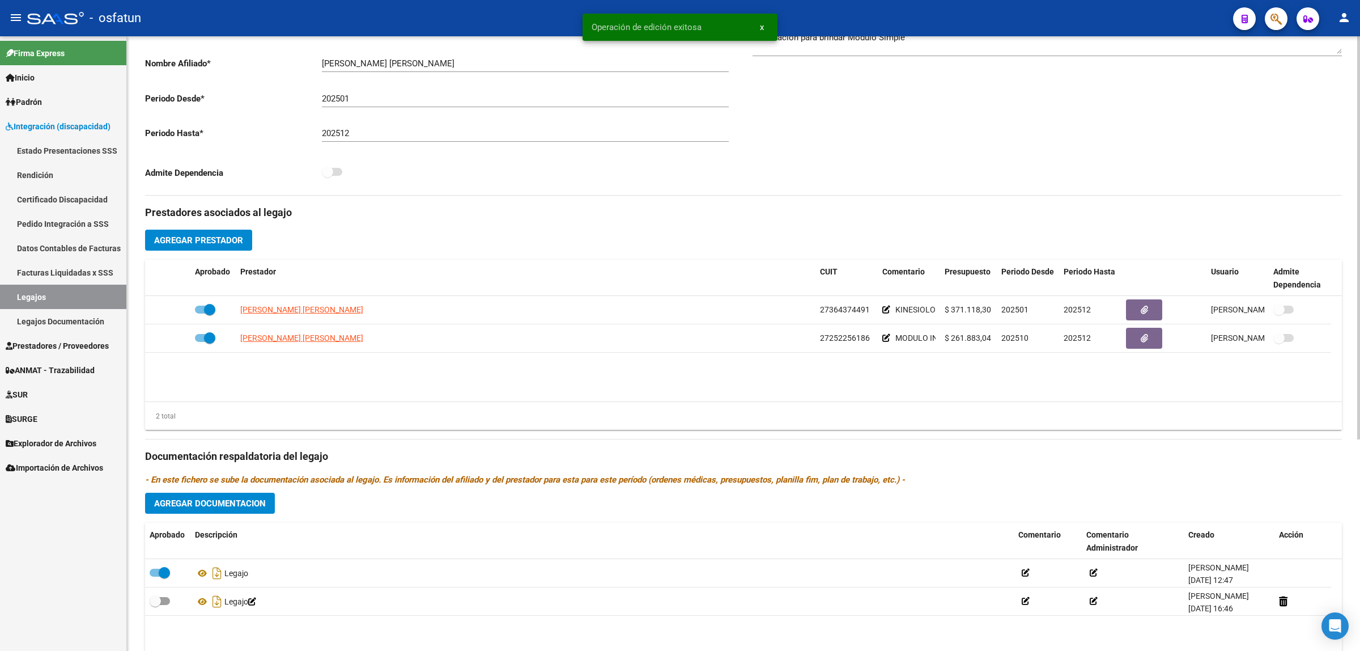
scroll to position [323, 0]
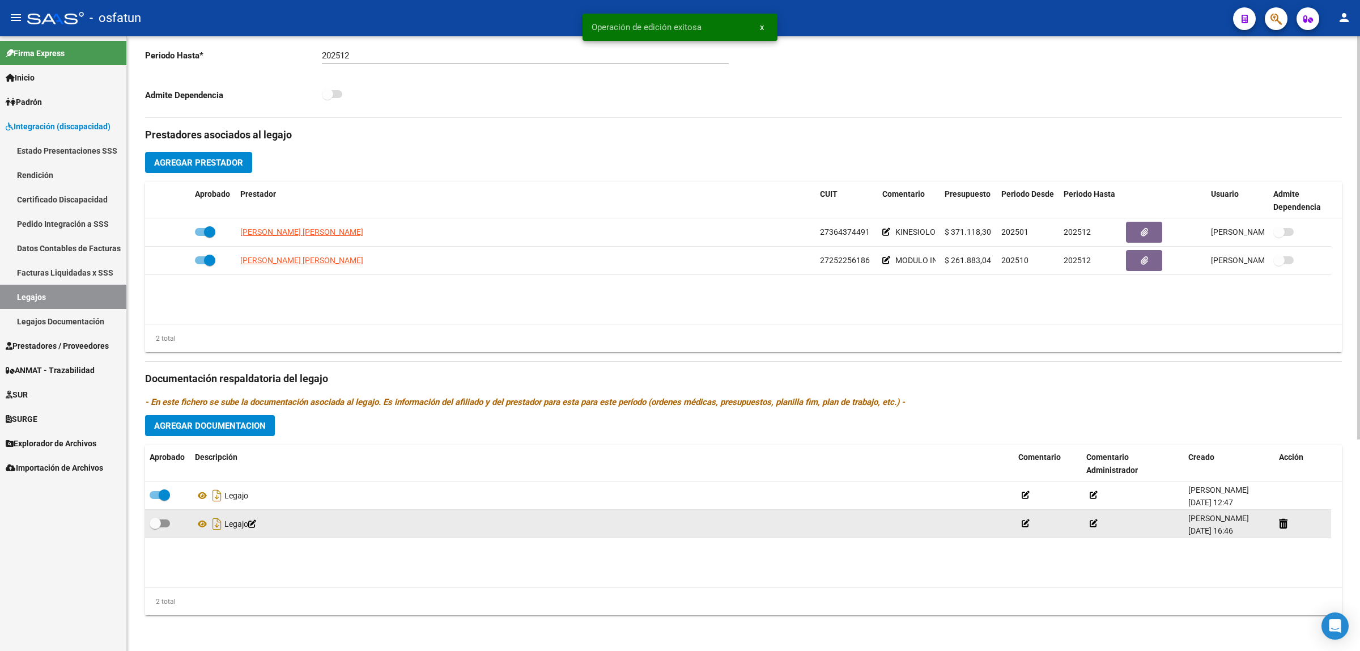
click at [171, 517] on div at bounding box center [168, 523] width 36 height 15
click at [168, 525] on label at bounding box center [160, 523] width 20 height 14
click at [155, 527] on input "checkbox" at bounding box center [155, 527] width 1 height 1
checkbox input "true"
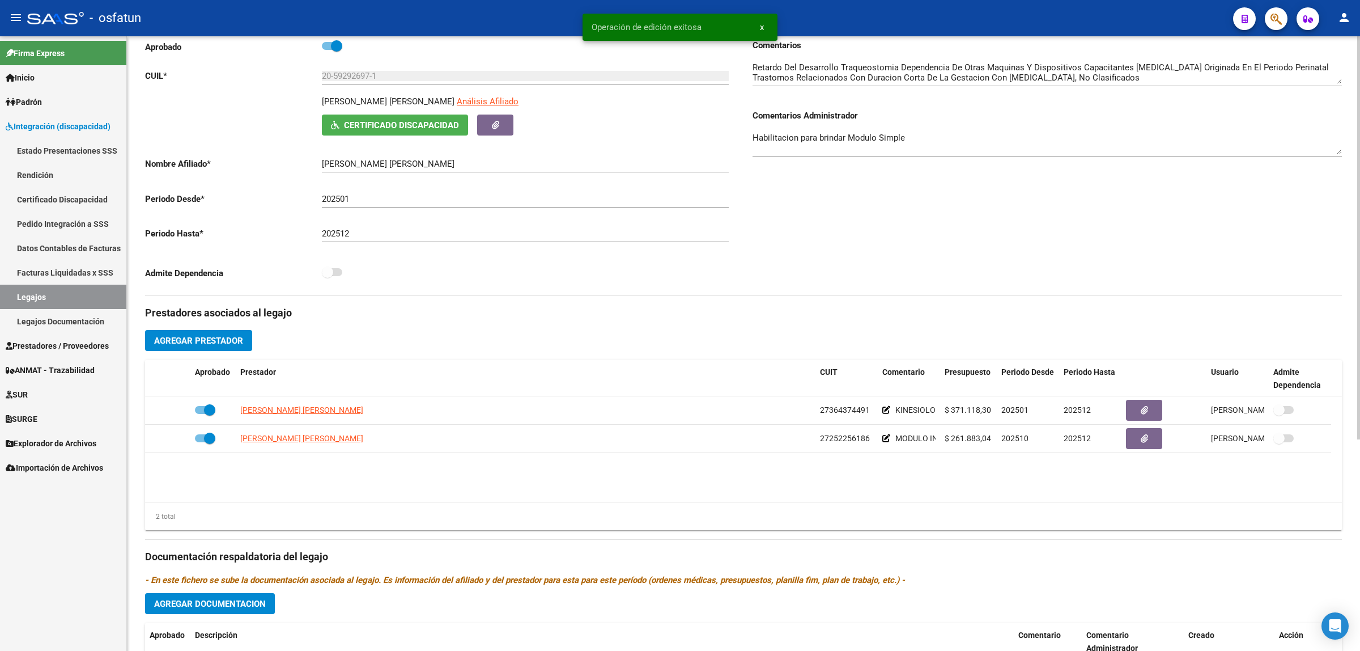
scroll to position [0, 0]
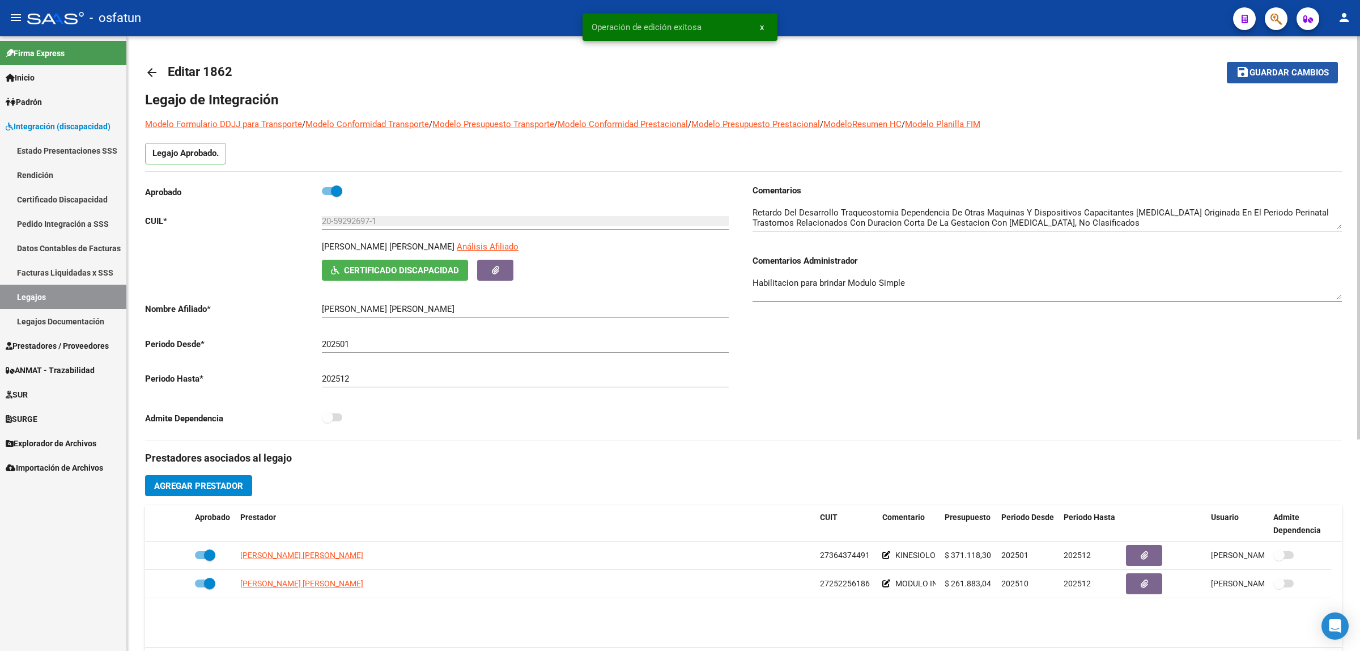
click at [1261, 75] on span "Guardar cambios" at bounding box center [1289, 73] width 79 height 10
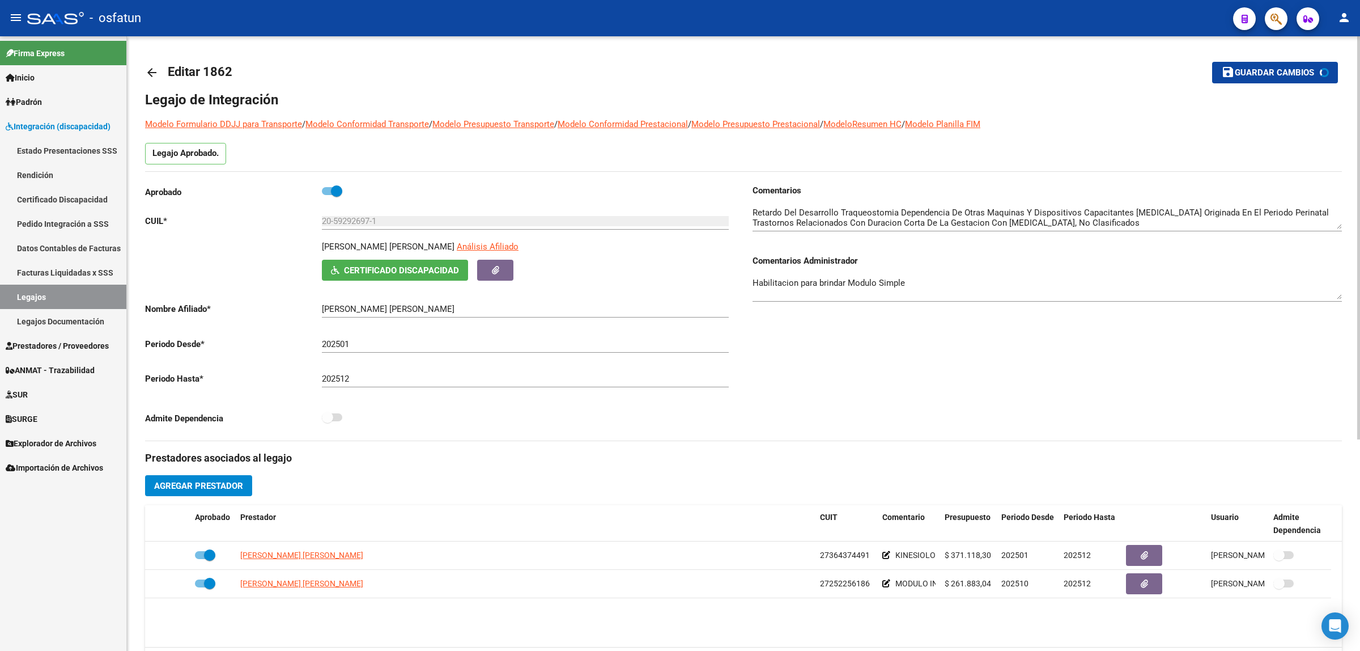
click at [1261, 75] on span "Guardar cambios" at bounding box center [1274, 73] width 79 height 10
drag, startPoint x: 1258, startPoint y: 77, endPoint x: 1085, endPoint y: 55, distance: 174.2
click at [1257, 77] on button "save Guardar cambios" at bounding box center [1282, 72] width 111 height 21
click at [46, 351] on span "Prestadores / Proveedores" at bounding box center [57, 346] width 103 height 12
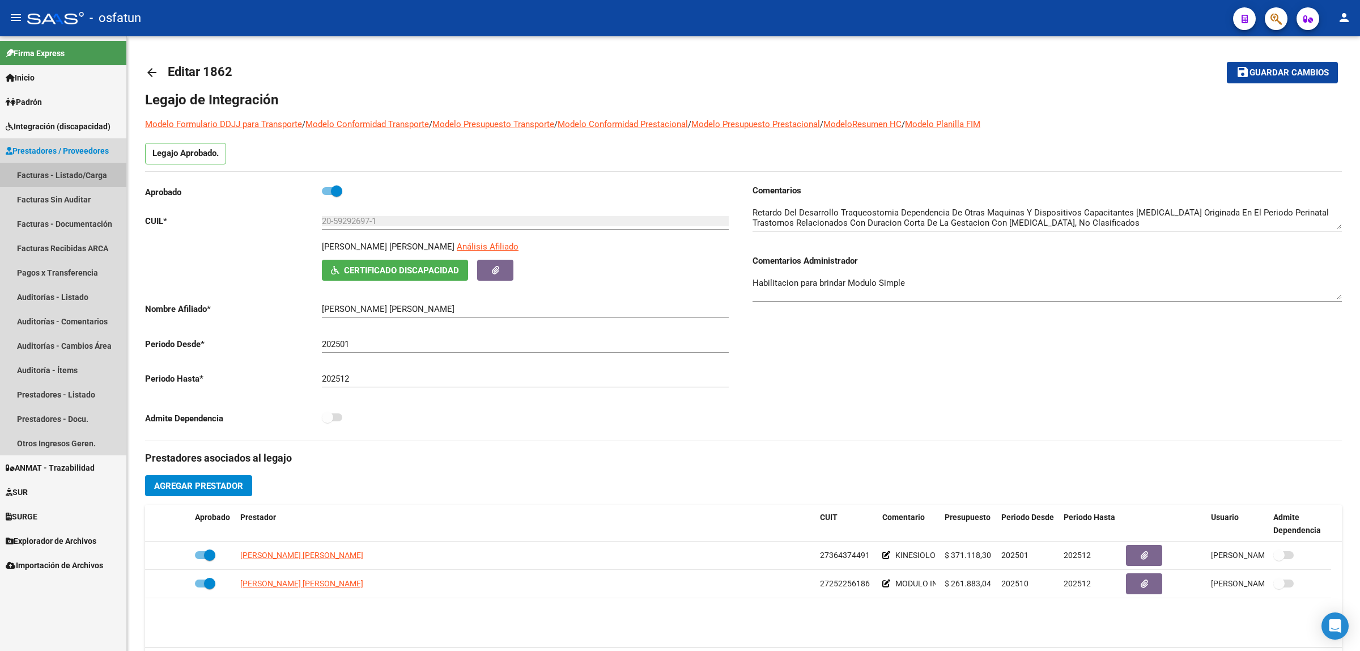
click at [80, 176] on link "Facturas - Listado/Carga" at bounding box center [63, 175] width 126 height 24
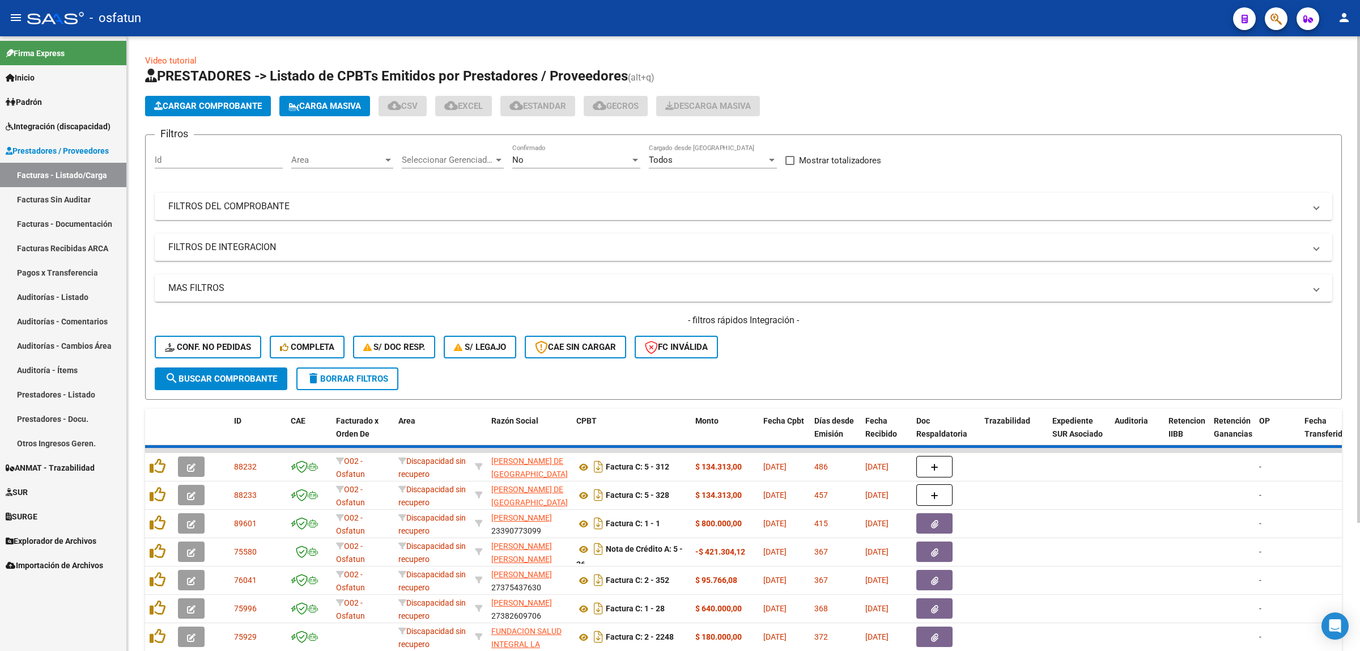
click at [253, 206] on mat-panel-title "FILTROS DEL COMPROBANTE" at bounding box center [736, 206] width 1137 height 12
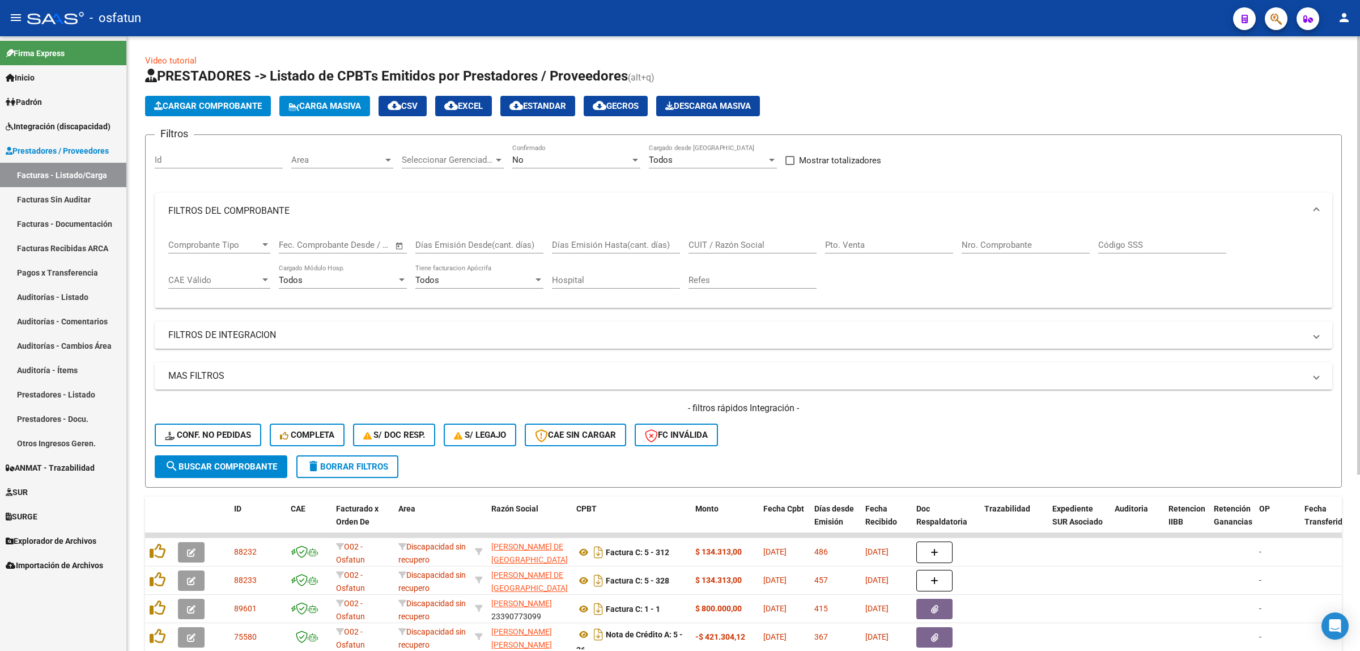
click at [741, 245] on input "CUIT / Razón Social" at bounding box center [753, 245] width 128 height 10
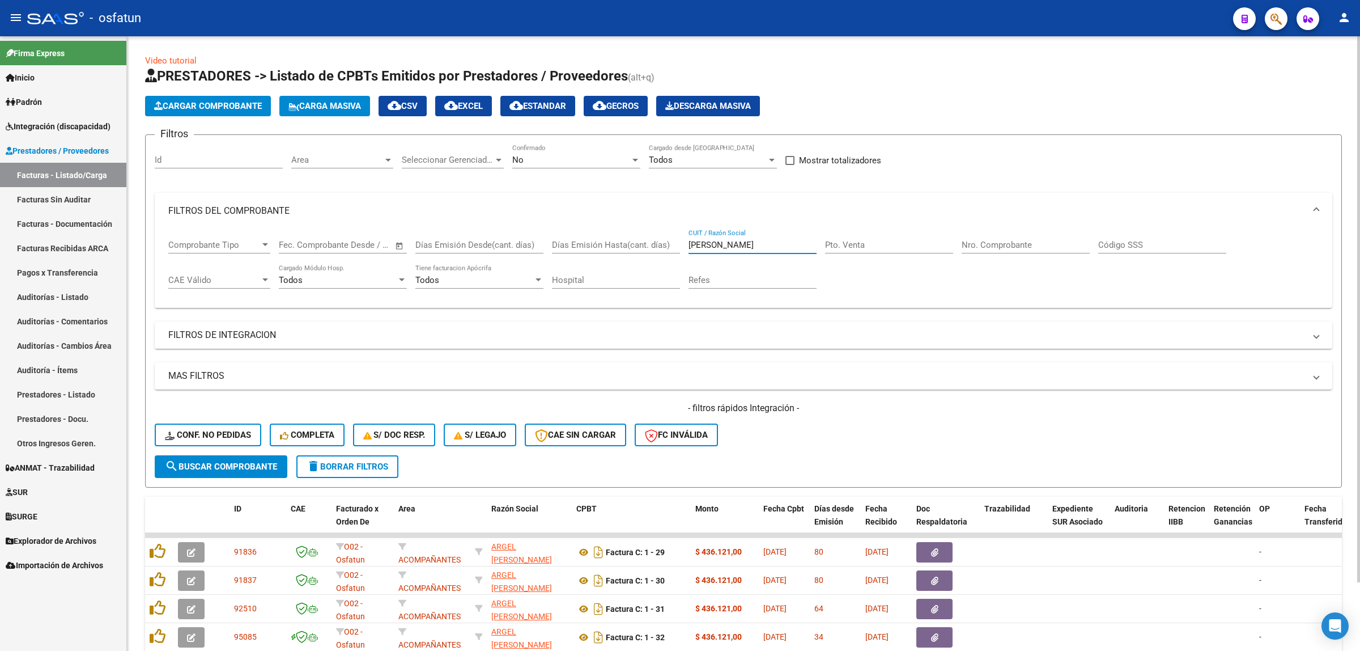
type input "argel cristina"
click at [585, 155] on div "No" at bounding box center [571, 160] width 118 height 10
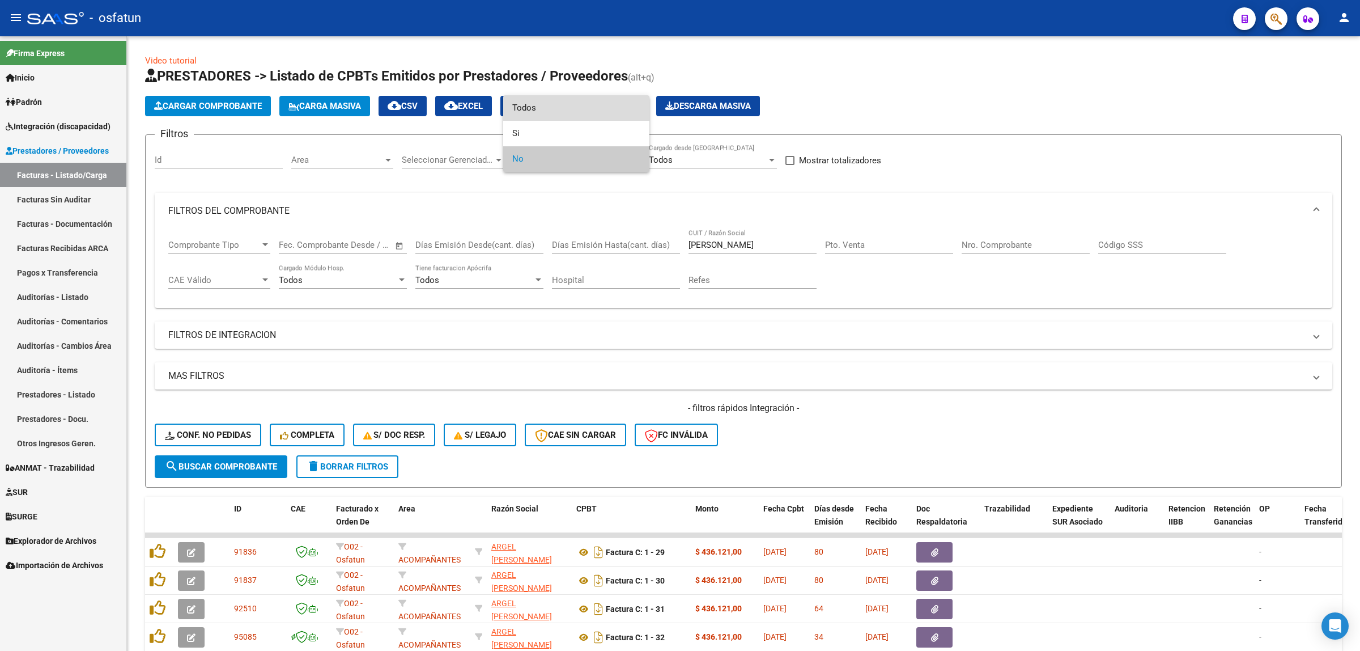
click at [565, 115] on span "Todos" at bounding box center [576, 108] width 128 height 26
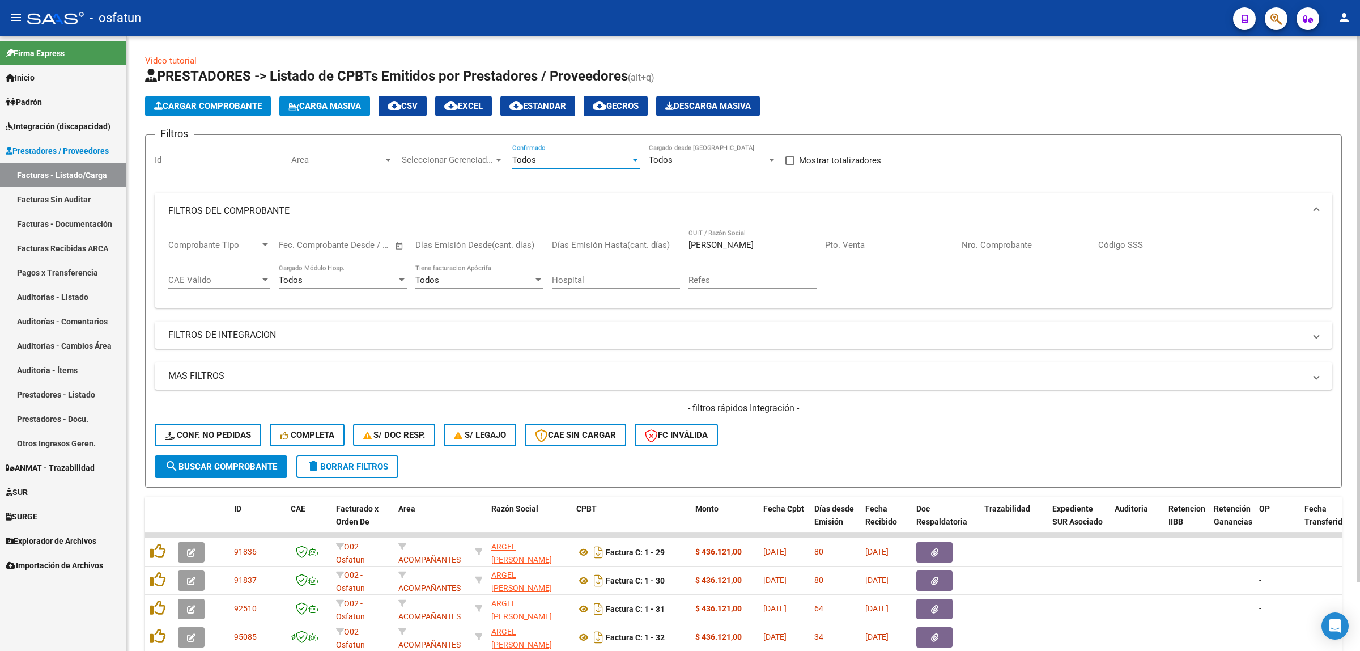
click at [247, 476] on form "Filtros Id Area Area Seleccionar Gerenciador Seleccionar Gerenciador Todos Conf…" at bounding box center [743, 310] width 1197 height 353
click at [245, 468] on span "search Buscar Comprobante" at bounding box center [221, 466] width 112 height 10
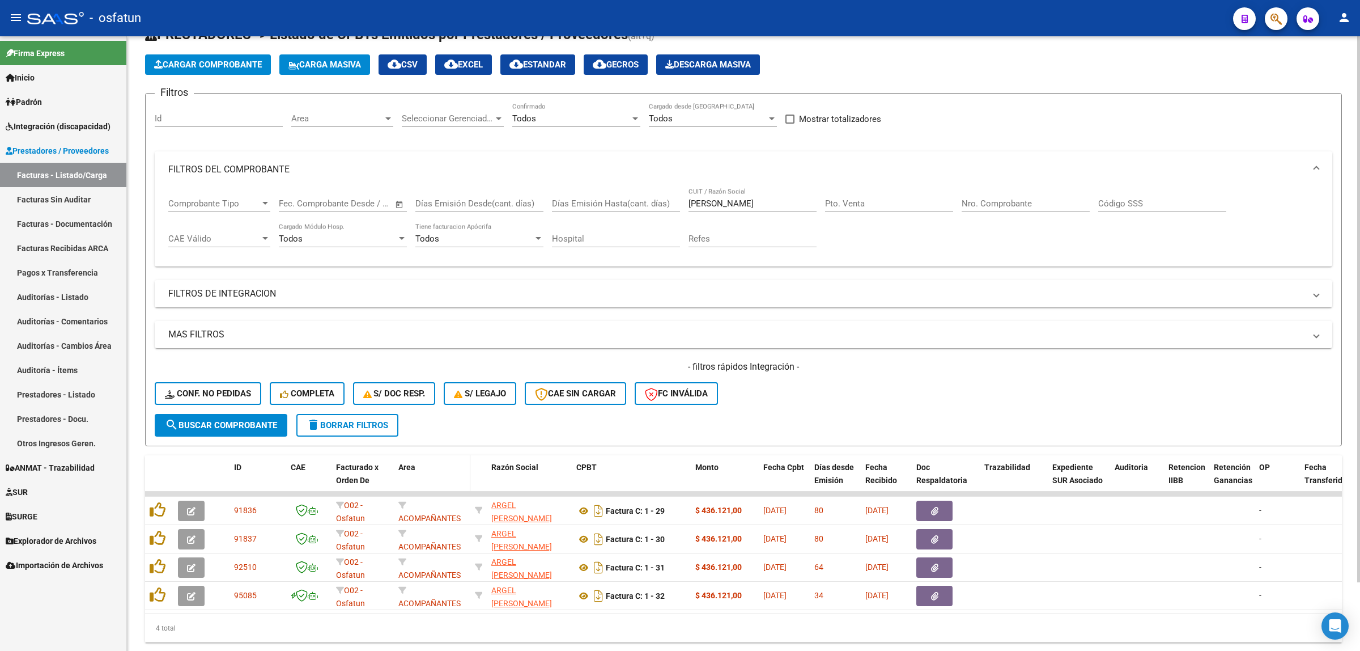
scroll to position [77, 0]
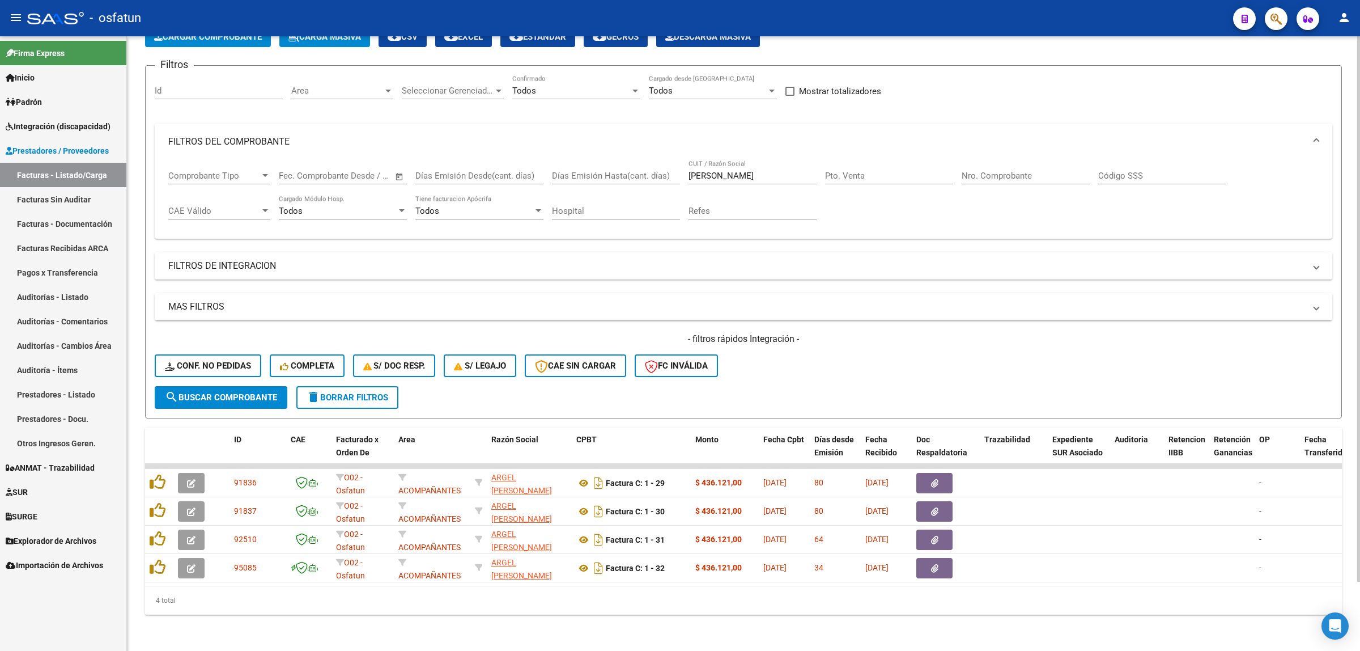
click at [259, 261] on mat-panel-title "FILTROS DE INTEGRACION" at bounding box center [736, 266] width 1137 height 12
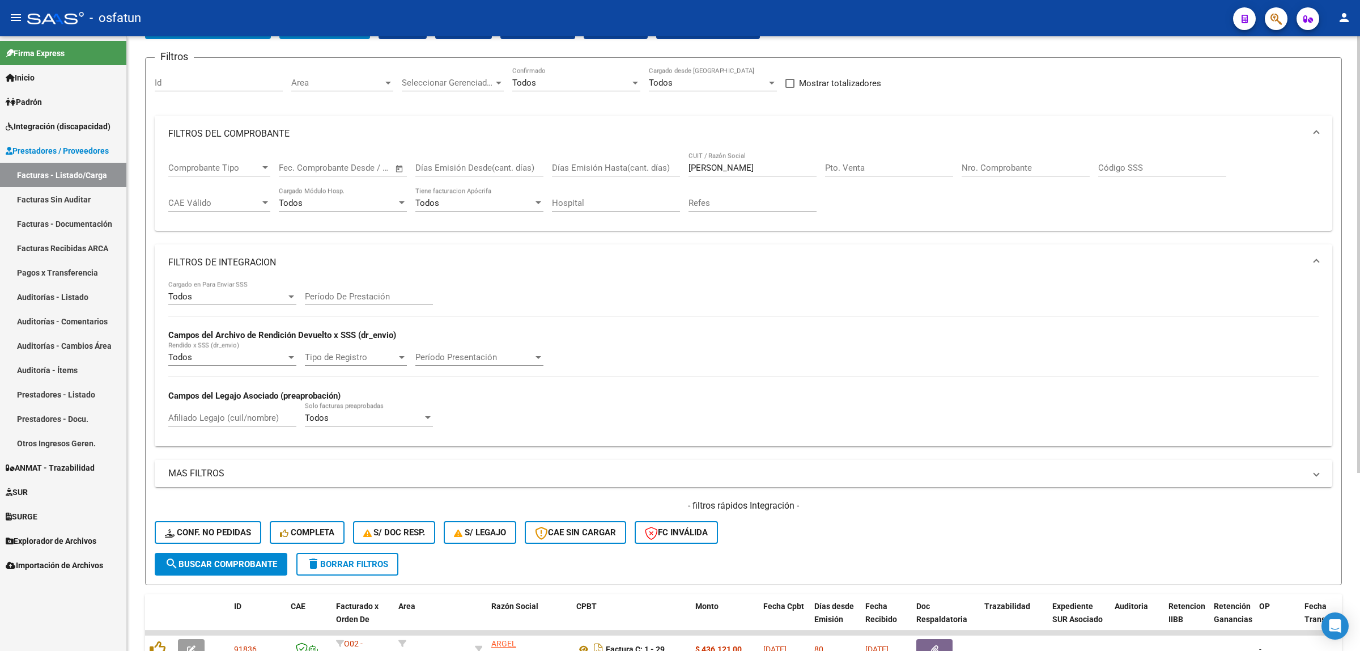
click at [359, 294] on input "Período De Prestación" at bounding box center [369, 296] width 128 height 10
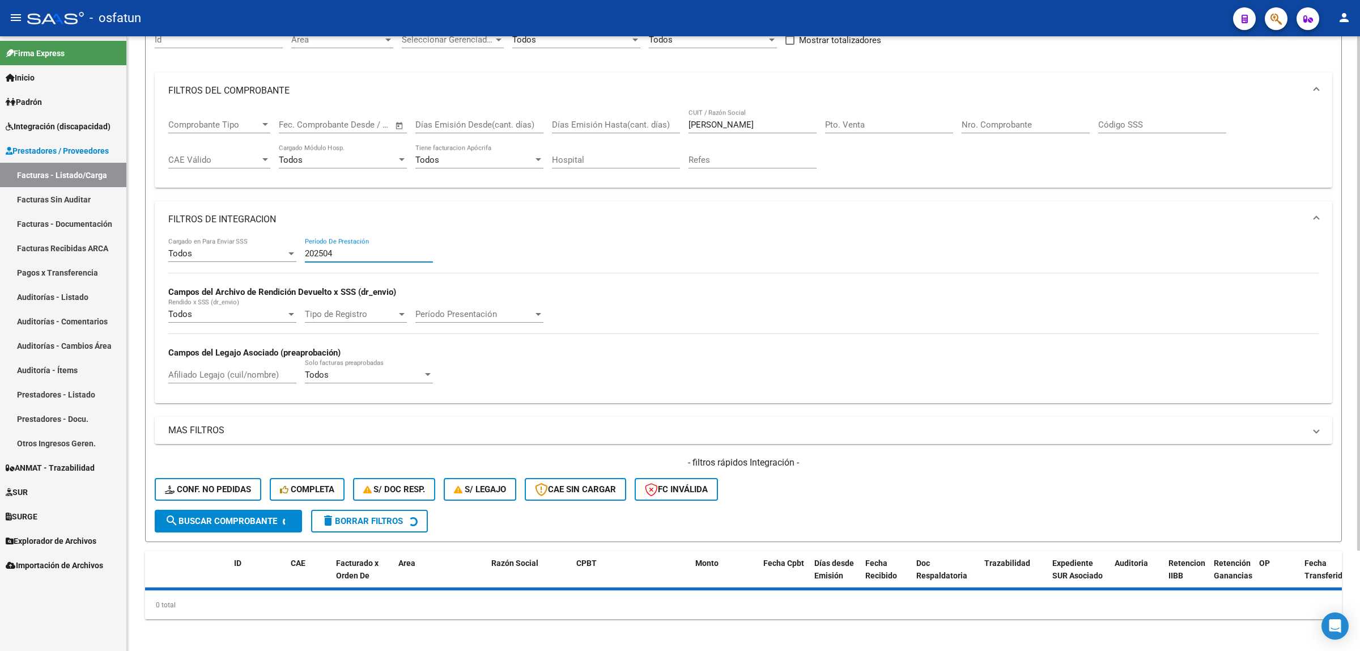
scroll to position [146, 0]
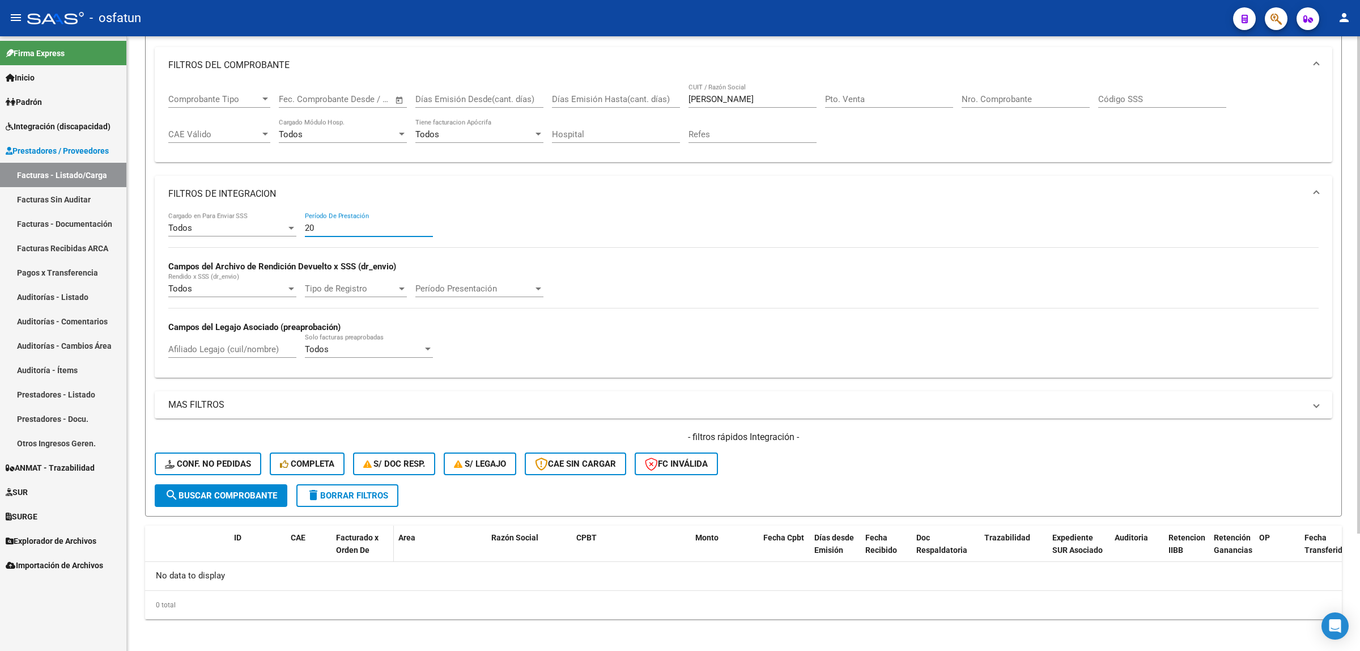
type input "2"
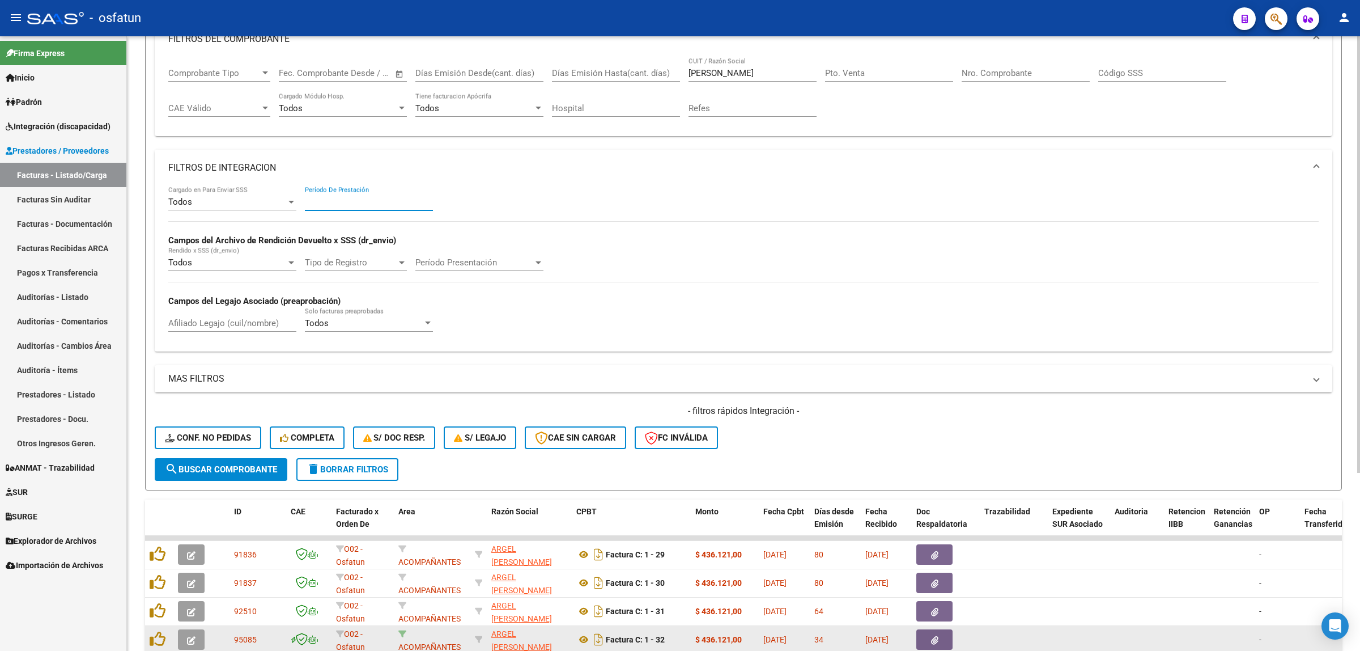
scroll to position [251, 0]
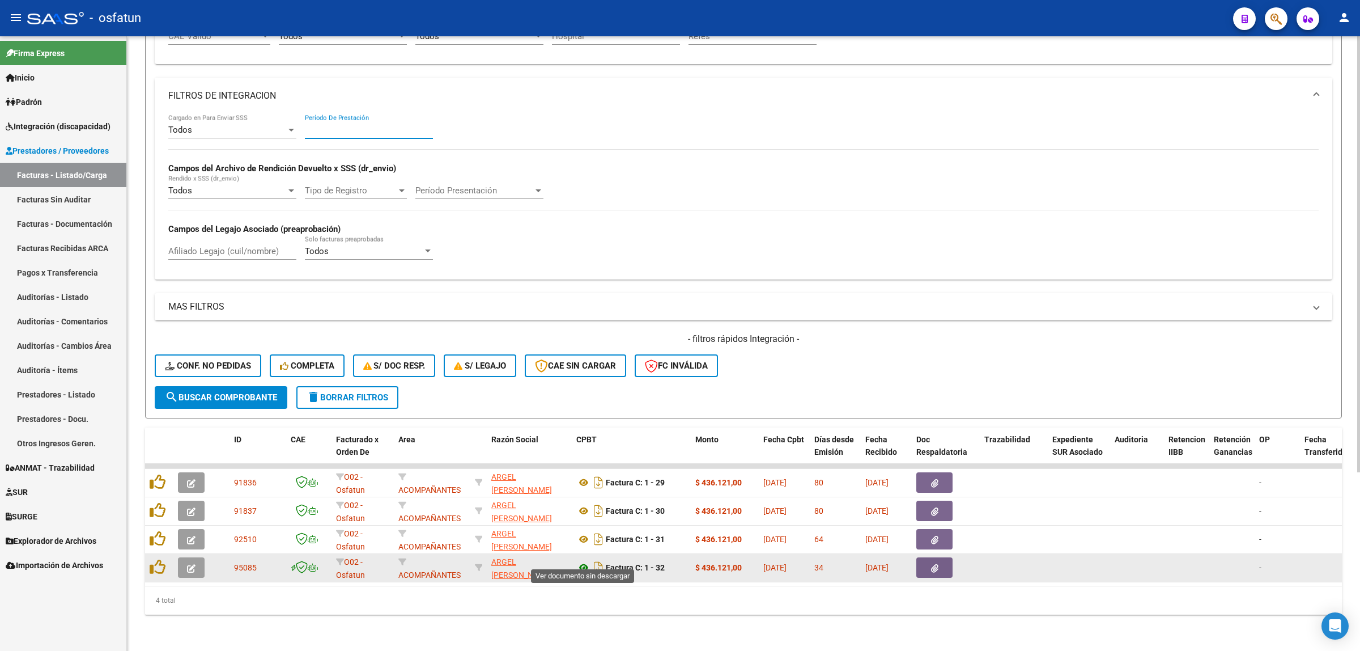
click at [580, 561] on icon at bounding box center [583, 568] width 15 height 14
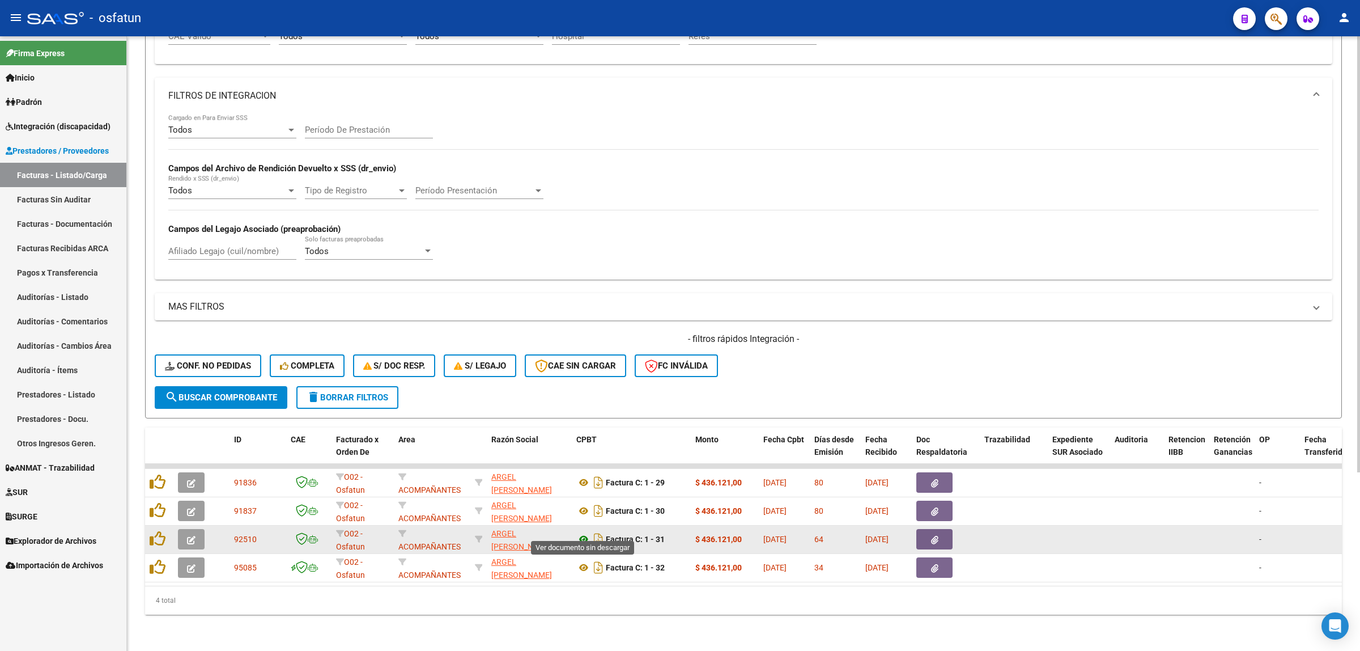
click at [579, 532] on icon at bounding box center [583, 539] width 15 height 14
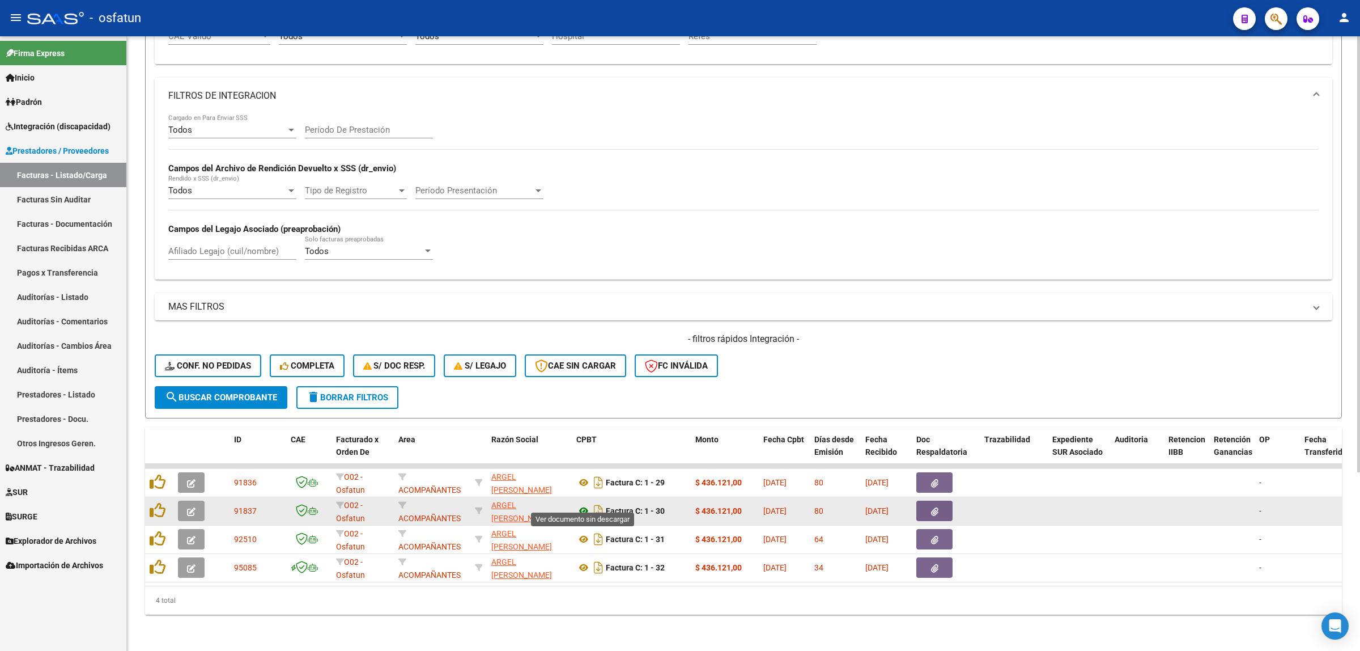
click at [579, 504] on icon at bounding box center [583, 511] width 15 height 14
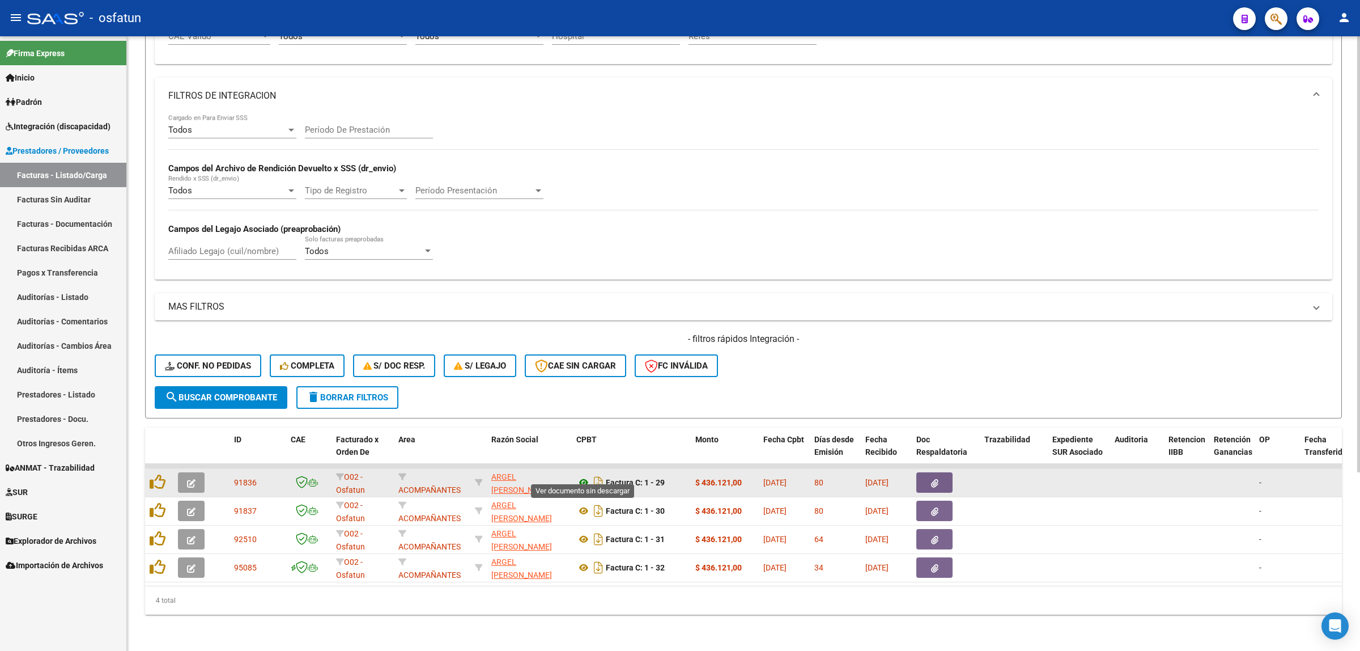
click at [580, 476] on icon at bounding box center [583, 483] width 15 height 14
